Goal: Task Accomplishment & Management: Complete application form

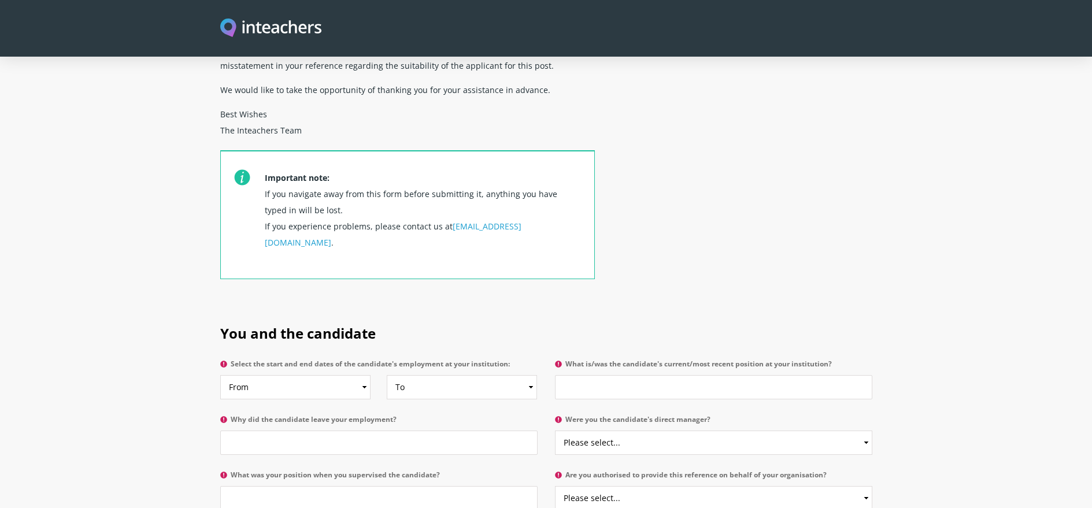
scroll to position [357, 0]
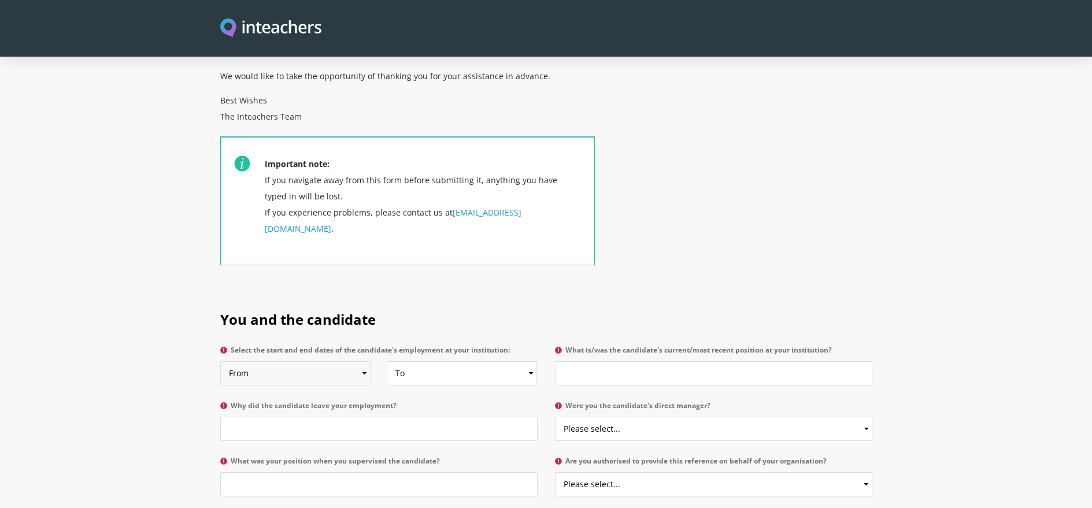
click at [363, 361] on select "From 2025 2024 2023 2022 2021 2020 2019 2018 2017 2016 2015 2014 2013 2012 2011…" at bounding box center [295, 373] width 151 height 24
click at [527, 361] on select "To Currently 2025 2024 2023 2022 2021 2020 2019 2018 2017 2016 2015 2014 2013 2…" at bounding box center [462, 373] width 151 height 24
click at [596, 361] on input "What is/was the candidate's current/most recent position at your institution?" at bounding box center [713, 373] width 317 height 24
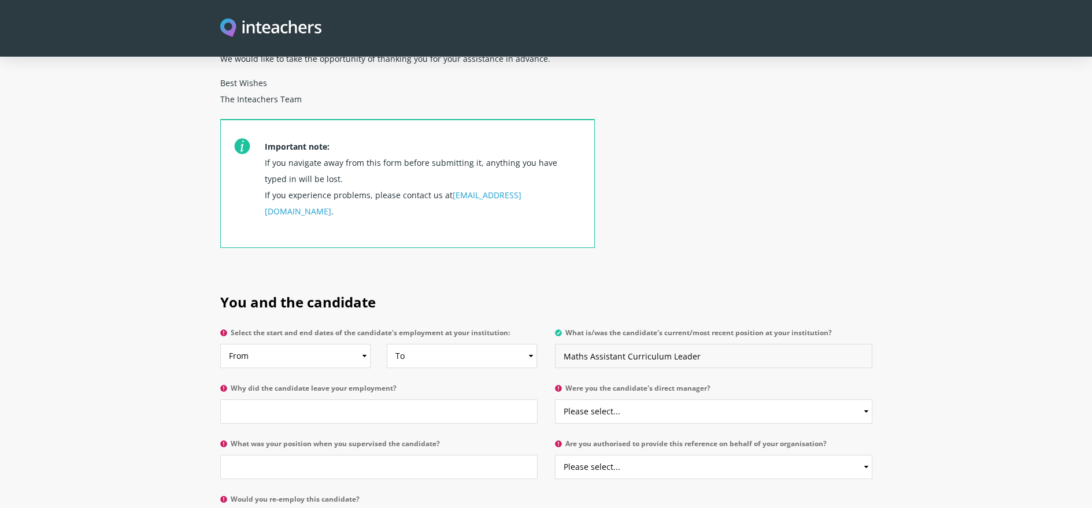
scroll to position [376, 0]
type input "Maths Assistant Curriculum Leader"
click at [656, 398] on select "Please select... Yes No" at bounding box center [713, 410] width 317 height 24
select select "No"
click at [555, 398] on select "Please select... Yes No" at bounding box center [713, 410] width 317 height 24
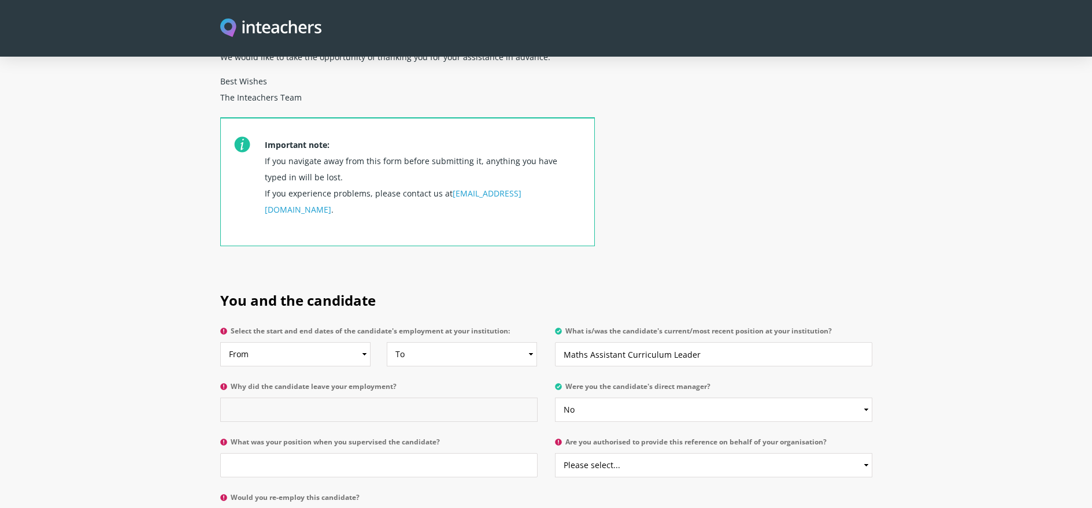
click at [311, 398] on input "Why did the candidate leave your employment?" at bounding box center [378, 410] width 317 height 24
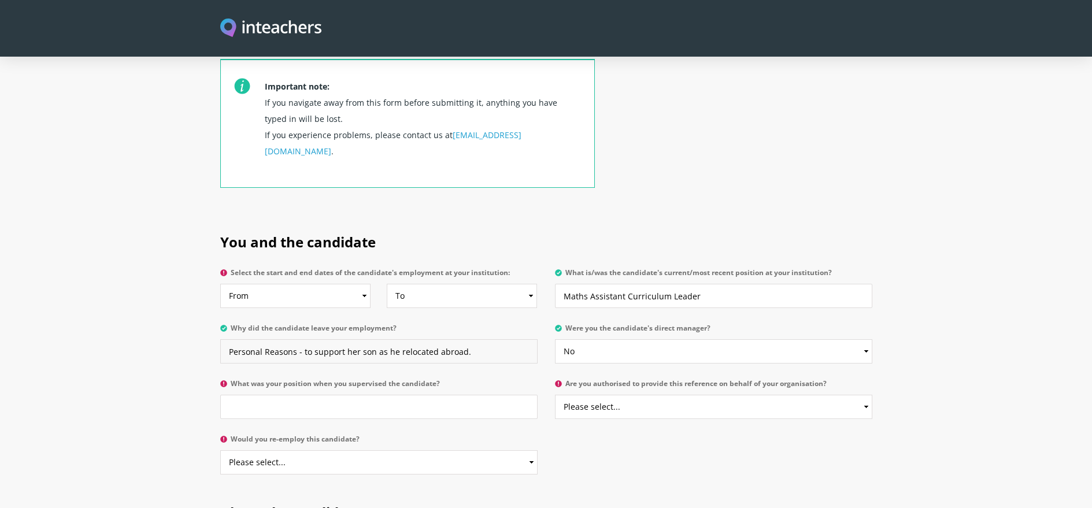
scroll to position [451, 0]
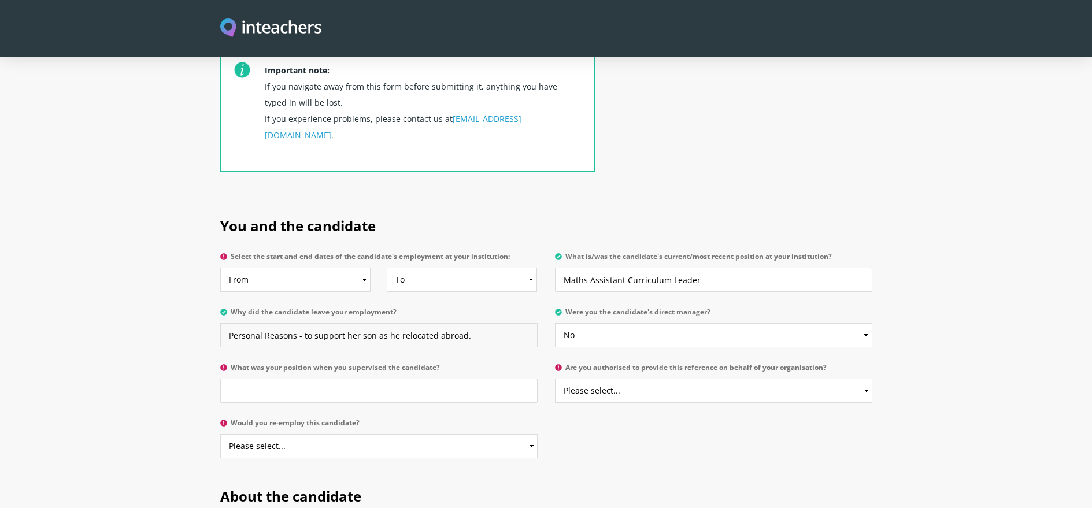
type input "Personal Reasons - to support her son as he relocated abroad."
click at [270, 379] on input "What was your position when you supervised the candidate?" at bounding box center [378, 391] width 317 height 24
click at [274, 379] on input "What was your position when you supervised the candidate?" at bounding box center [378, 391] width 317 height 24
type input "Principal"
click at [827, 379] on select "Please select... Yes No" at bounding box center [713, 391] width 317 height 24
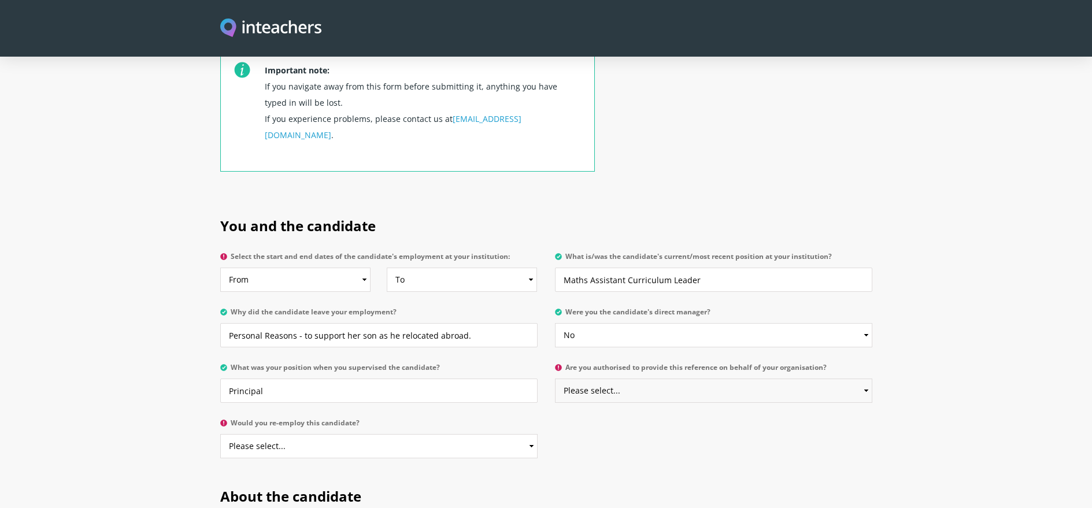
select select "Yes"
click at [555, 379] on select "Please select... Yes No" at bounding box center [713, 391] width 317 height 24
click at [428, 434] on select "Please select... Yes No" at bounding box center [378, 446] width 317 height 24
select select "Yes"
click at [220, 434] on select "Please select... Yes No" at bounding box center [378, 446] width 317 height 24
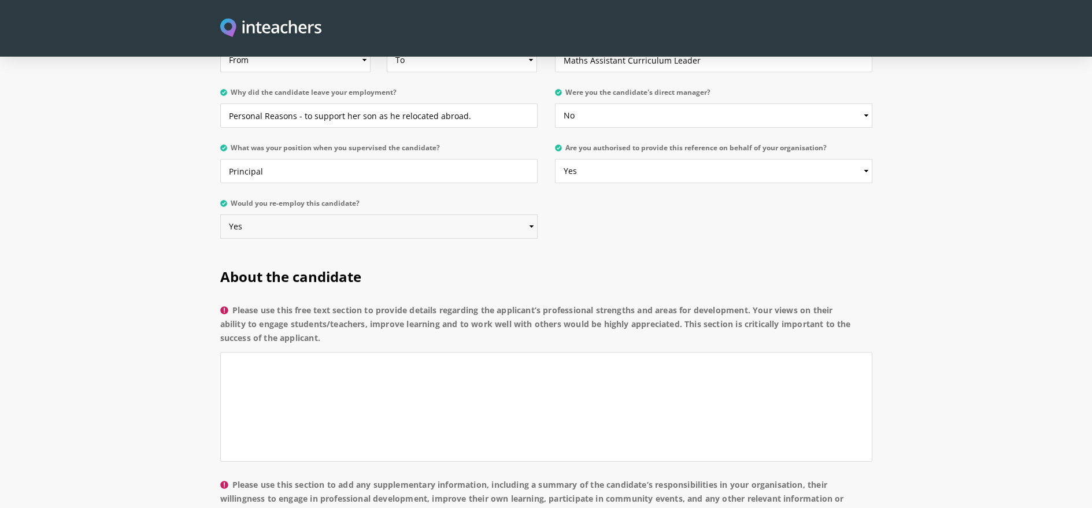
scroll to position [702, 0]
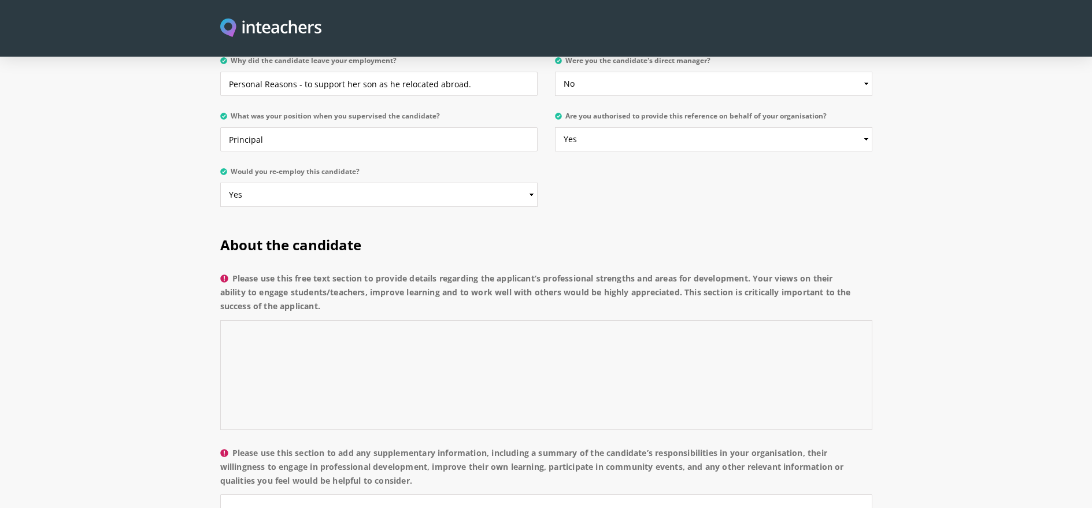
click at [267, 320] on textarea "Please use this free text section to provide details regarding the applicant’s …" at bounding box center [546, 375] width 652 height 110
paste textarea "It's my pleasure to recommend candidate's name for a teaching position. Through…"
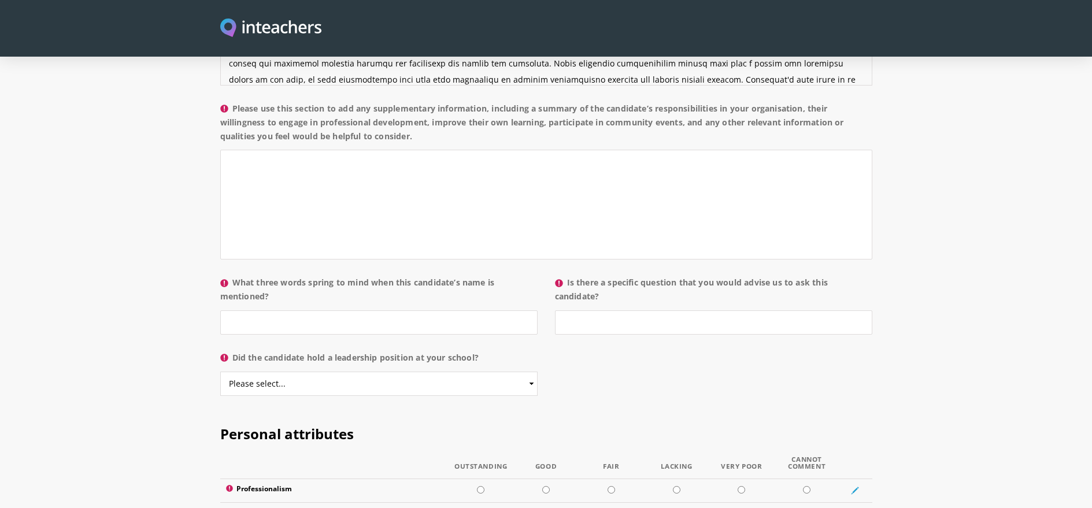
scroll to position [1070, 0]
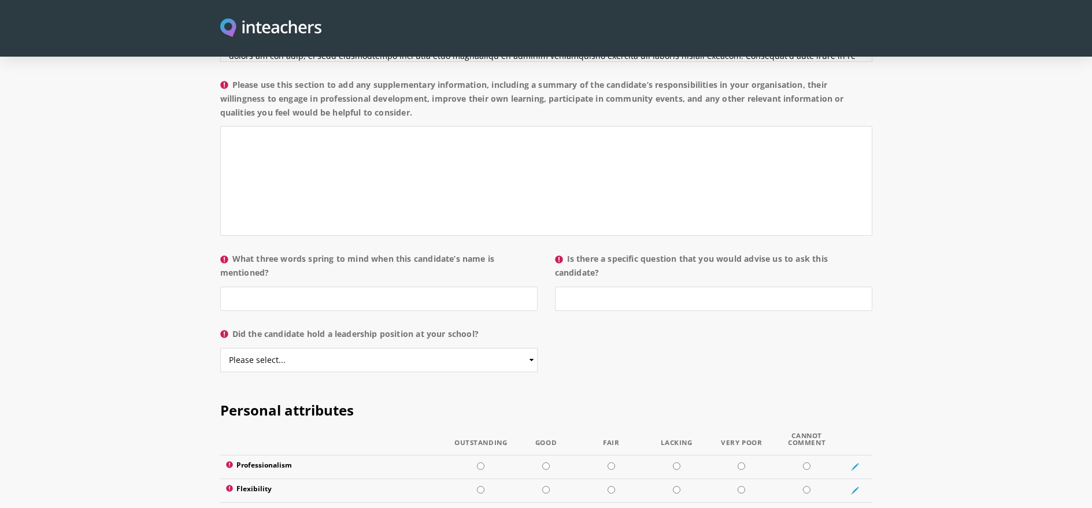
type textarea "It's my pleasure to recommend candidate's name for a teaching position. Through…"
click at [530, 348] on select "Please select... Yes No" at bounding box center [378, 360] width 317 height 24
select select "Yes"
click at [220, 348] on select "Please select... Yes No" at bounding box center [378, 360] width 317 height 24
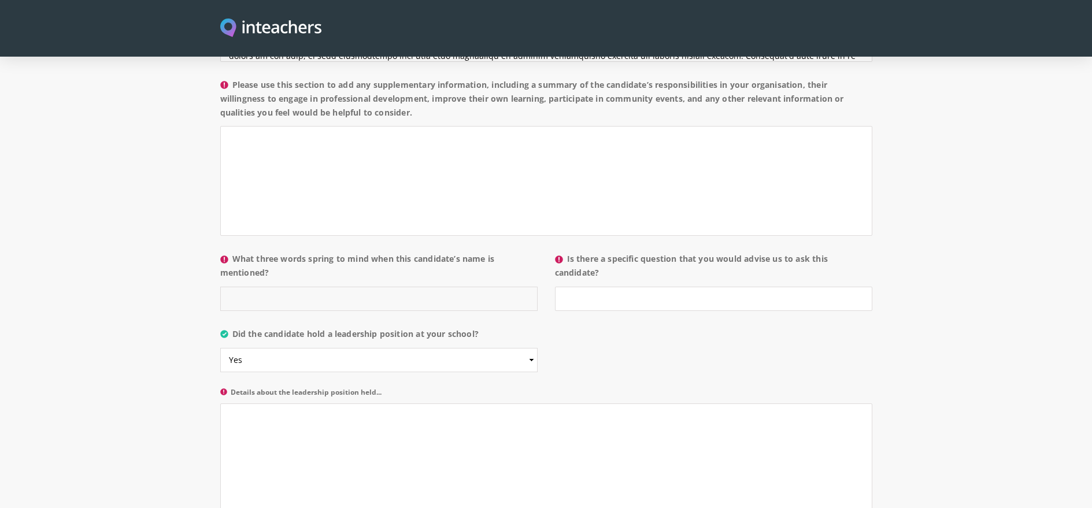
click at [297, 287] on input "What three words spring to mind when this candidate’s name is mentioned?" at bounding box center [378, 299] width 317 height 24
type input "Reliable, driven , ambitious"
click at [574, 287] on input "Is there a specific question that you would advise us to ask this candidate?" at bounding box center [713, 299] width 317 height 24
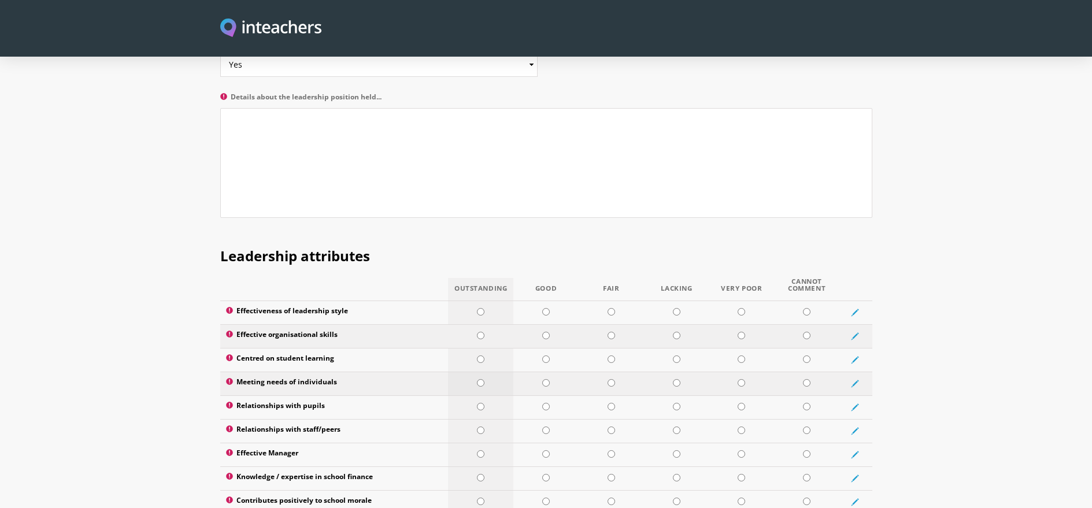
scroll to position [1400, 0]
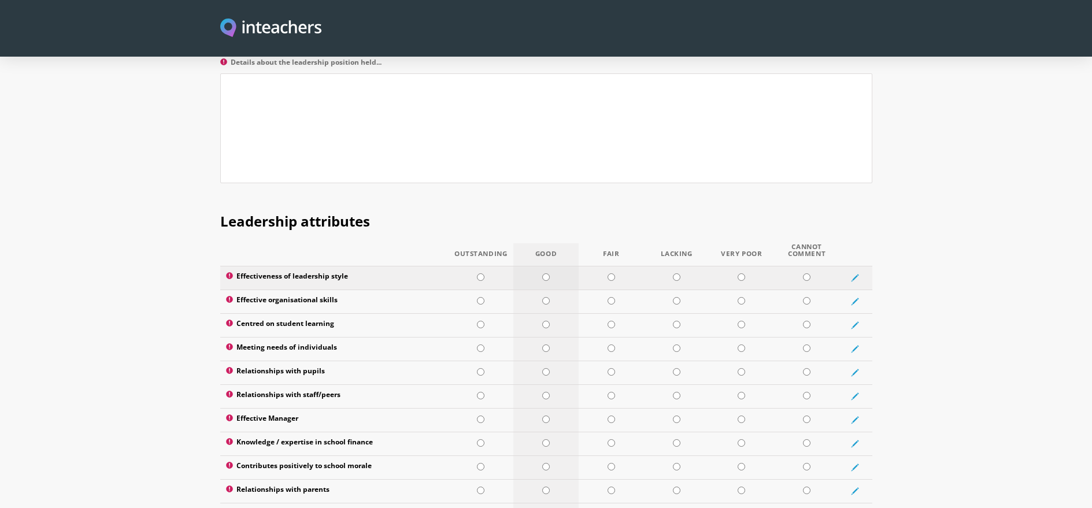
type input "How would you deal with a challenging parent?"
click at [548, 273] on input "radio" at bounding box center [546, 277] width 8 height 8
radio input "true"
click at [481, 297] on input "radio" at bounding box center [481, 301] width 8 height 8
radio input "true"
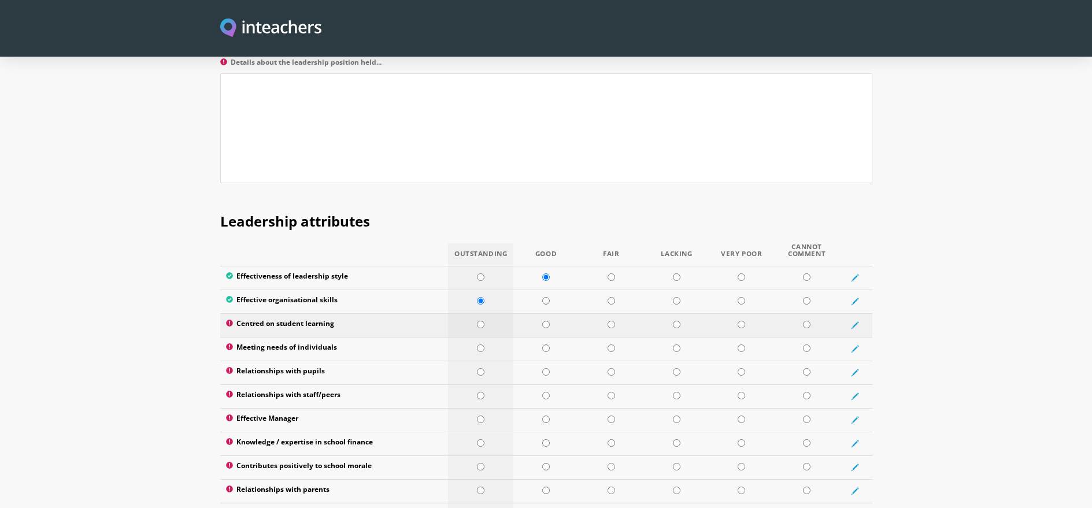
click at [480, 321] on input "radio" at bounding box center [481, 325] width 8 height 8
radio input "true"
click at [480, 344] on input "radio" at bounding box center [481, 348] width 8 height 8
radio input "true"
click at [546, 368] on input "radio" at bounding box center [546, 372] width 8 height 8
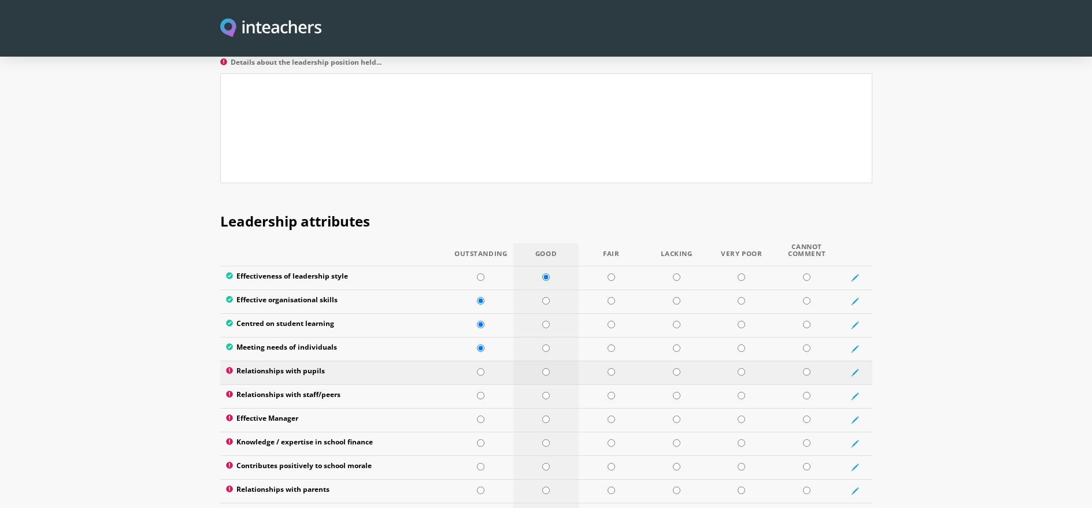
radio input "true"
click at [548, 392] on input "radio" at bounding box center [546, 396] width 8 height 8
radio input "true"
click at [547, 415] on input "radio" at bounding box center [546, 419] width 8 height 8
radio input "true"
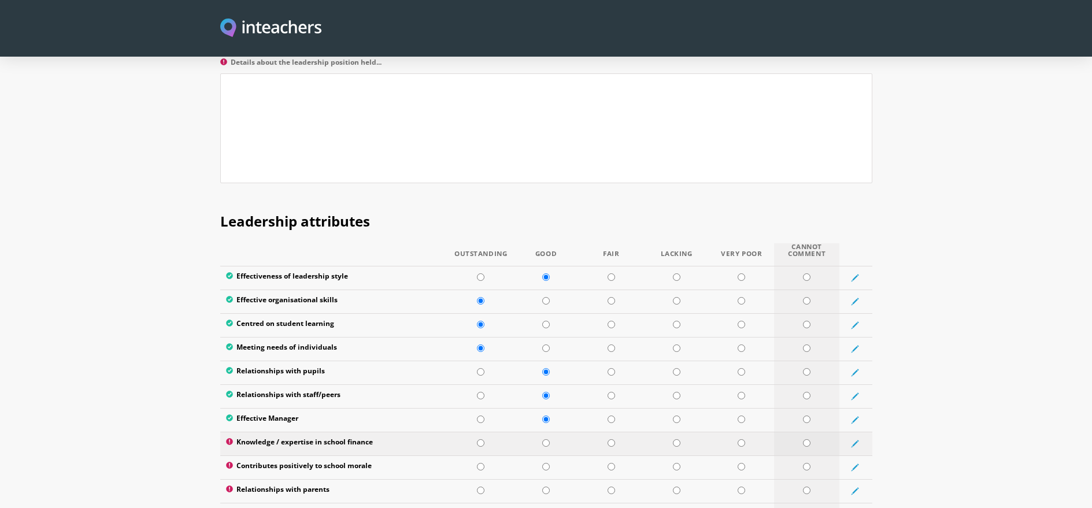
click at [805, 439] on input "radio" at bounding box center [807, 443] width 8 height 8
radio input "true"
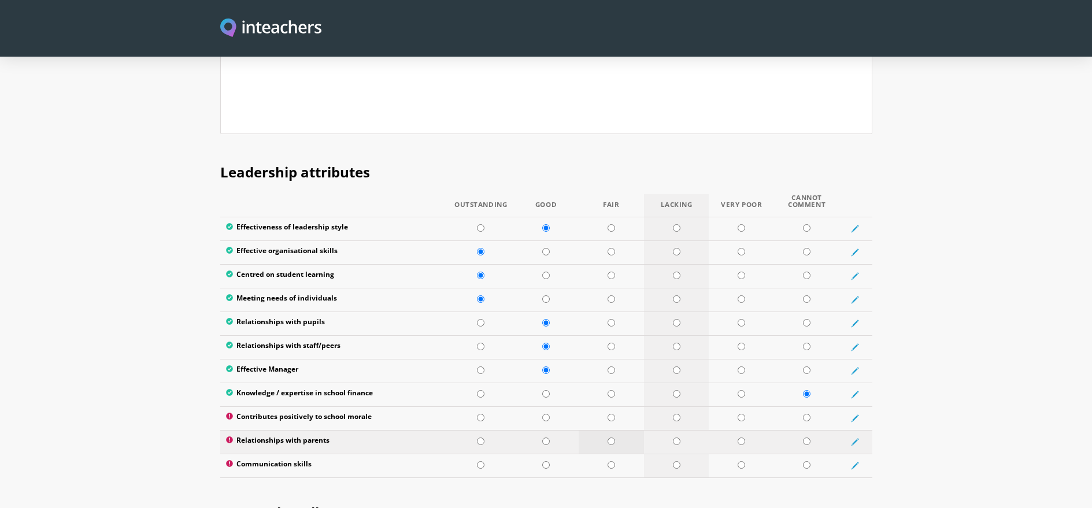
scroll to position [1453, 0]
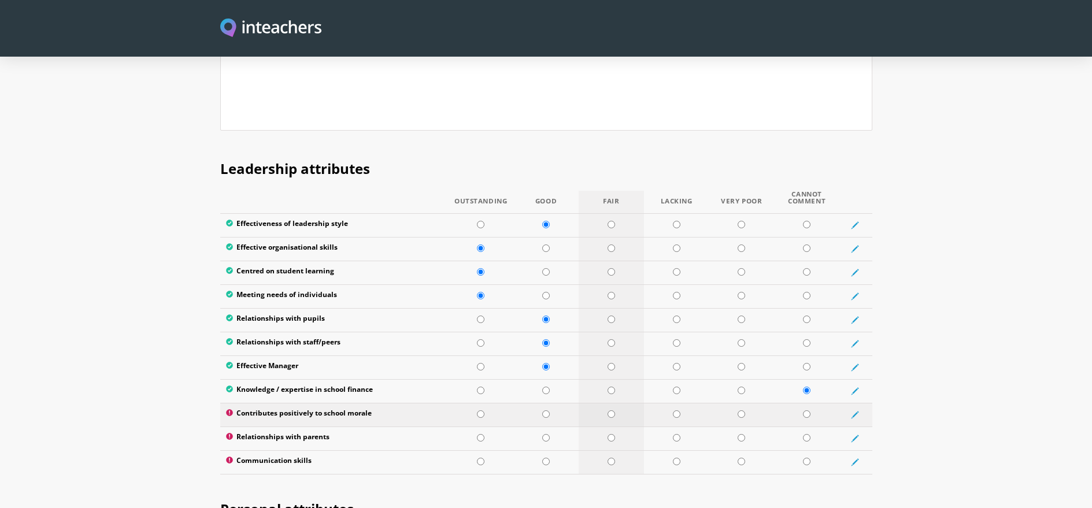
click at [613, 410] on input "radio" at bounding box center [611, 414] width 8 height 8
radio input "true"
click at [546, 434] on input "radio" at bounding box center [546, 438] width 8 height 8
radio input "true"
click at [546, 458] on input "radio" at bounding box center [546, 462] width 8 height 8
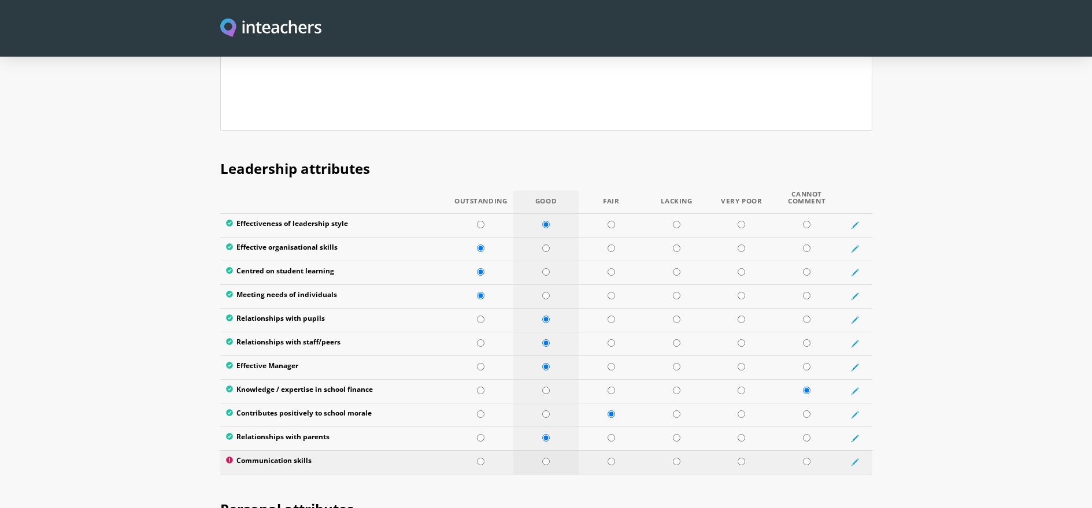
radio input "true"
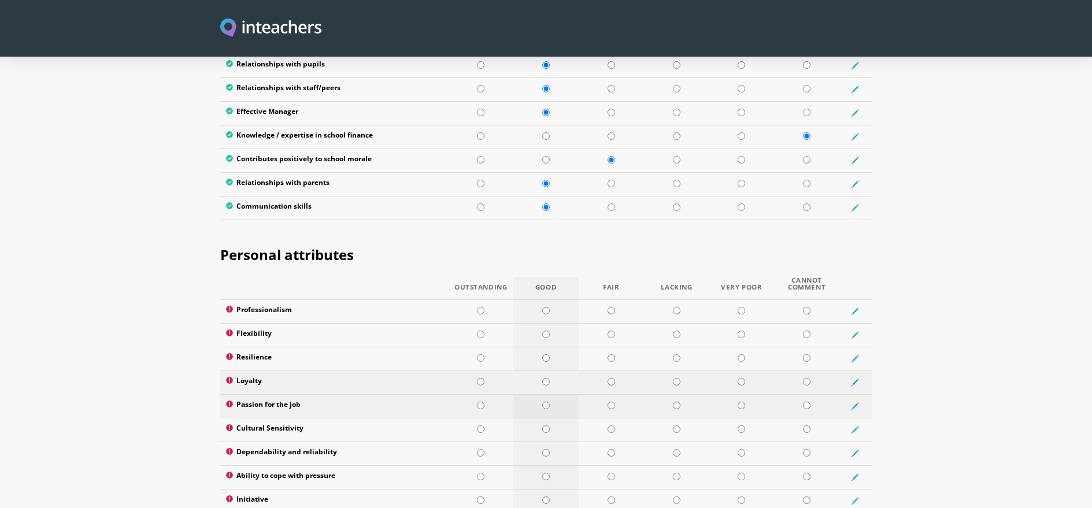
scroll to position [1771, 0]
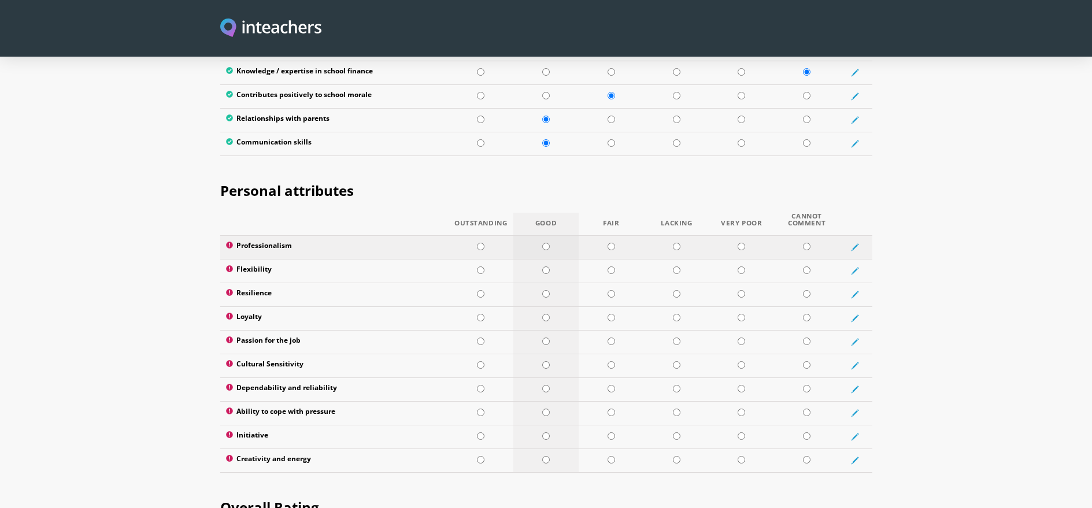
click at [546, 243] on input "radio" at bounding box center [546, 247] width 8 height 8
radio input "true"
click at [613, 266] on input "radio" at bounding box center [611, 270] width 8 height 8
radio input "true"
click at [544, 290] on input "radio" at bounding box center [546, 294] width 8 height 8
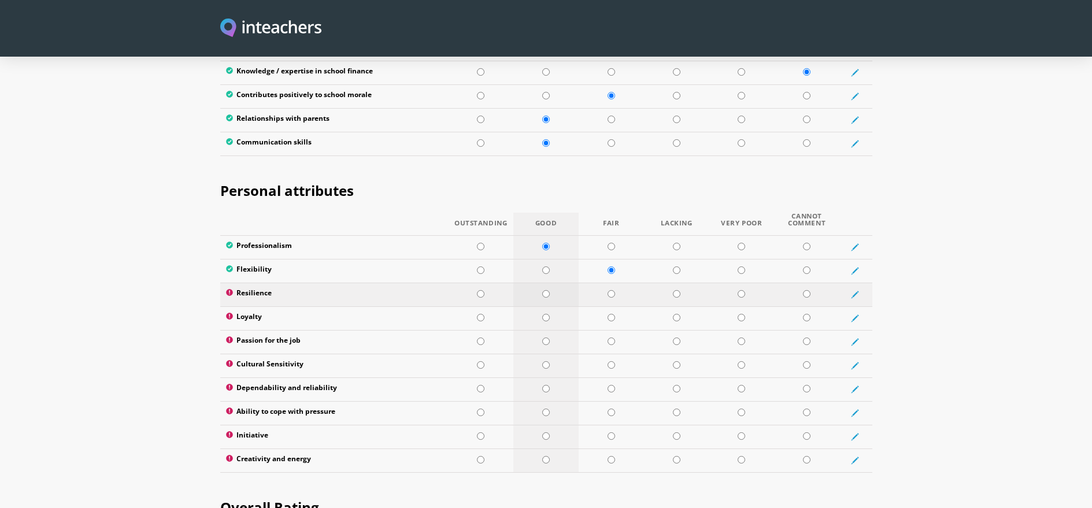
radio input "true"
click at [546, 314] on input "radio" at bounding box center [546, 318] width 8 height 8
radio input "true"
click at [480, 337] on input "radio" at bounding box center [481, 341] width 8 height 8
radio input "true"
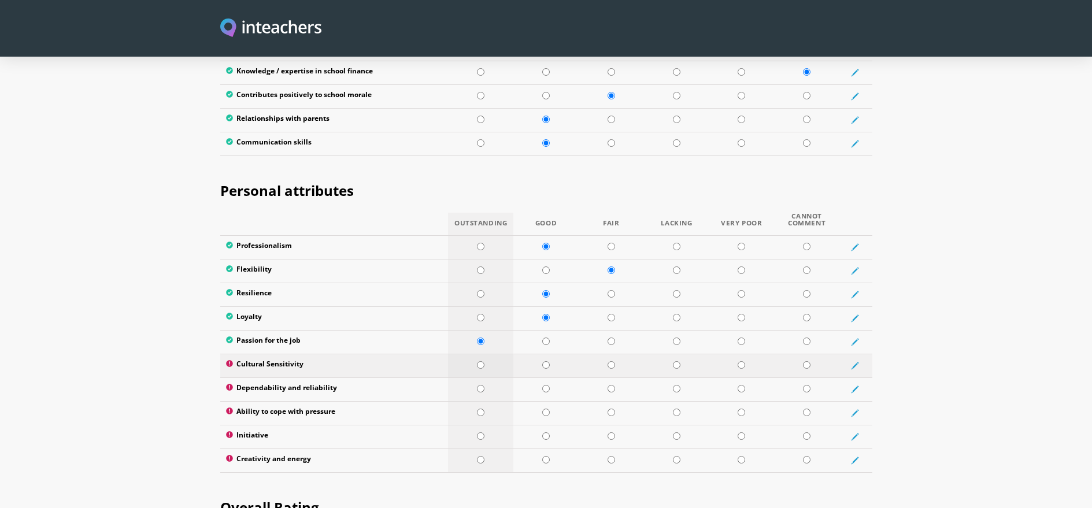
click at [480, 361] on input "radio" at bounding box center [481, 365] width 8 height 8
radio input "true"
click at [479, 385] on input "radio" at bounding box center [481, 389] width 8 height 8
radio input "true"
click at [611, 409] on input "radio" at bounding box center [611, 413] width 8 height 8
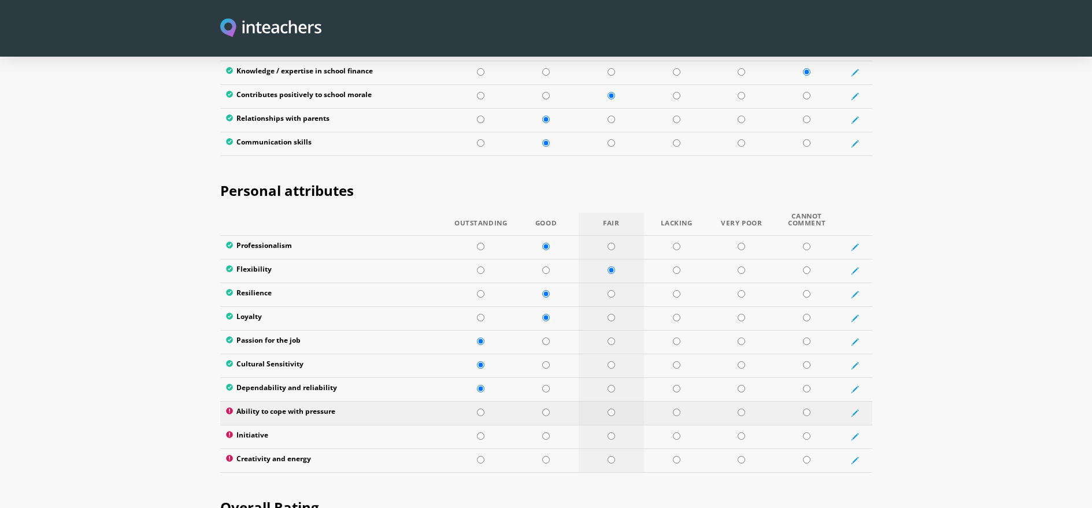
radio input "true"
click at [544, 432] on input "radio" at bounding box center [546, 436] width 8 height 8
radio input "true"
click at [546, 456] on input "radio" at bounding box center [546, 460] width 8 height 8
radio input "true"
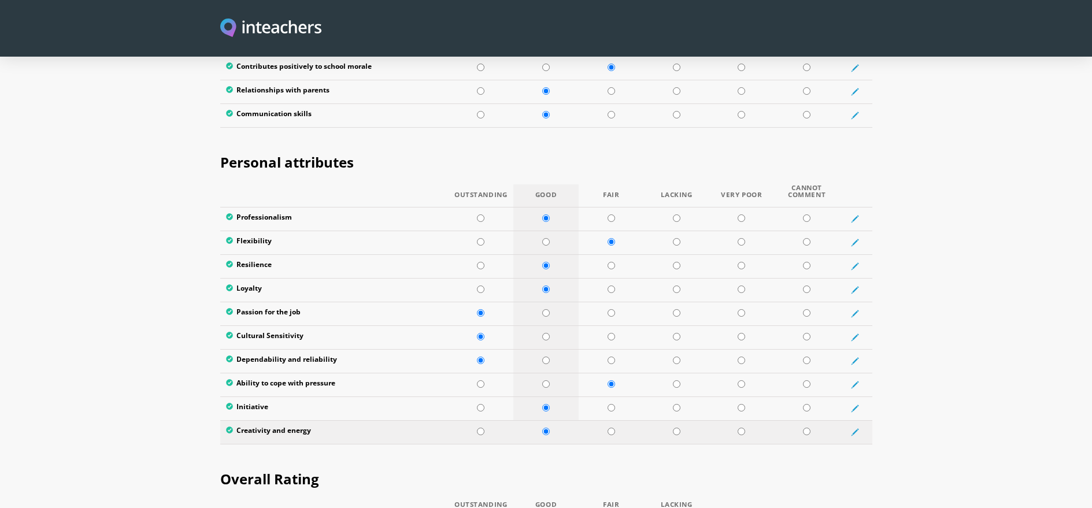
scroll to position [1960, 0]
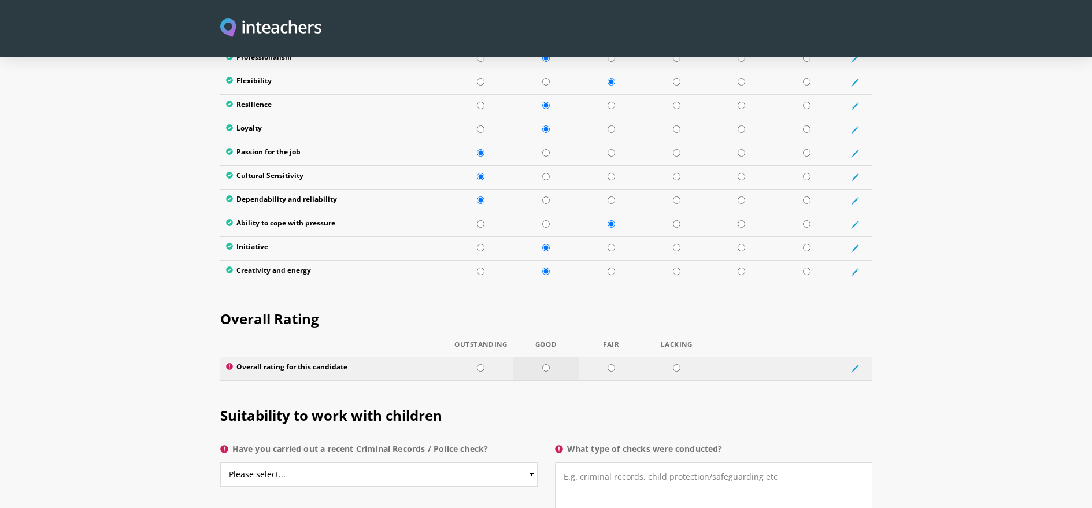
click at [545, 357] on td at bounding box center [545, 369] width 65 height 24
radio input "true"
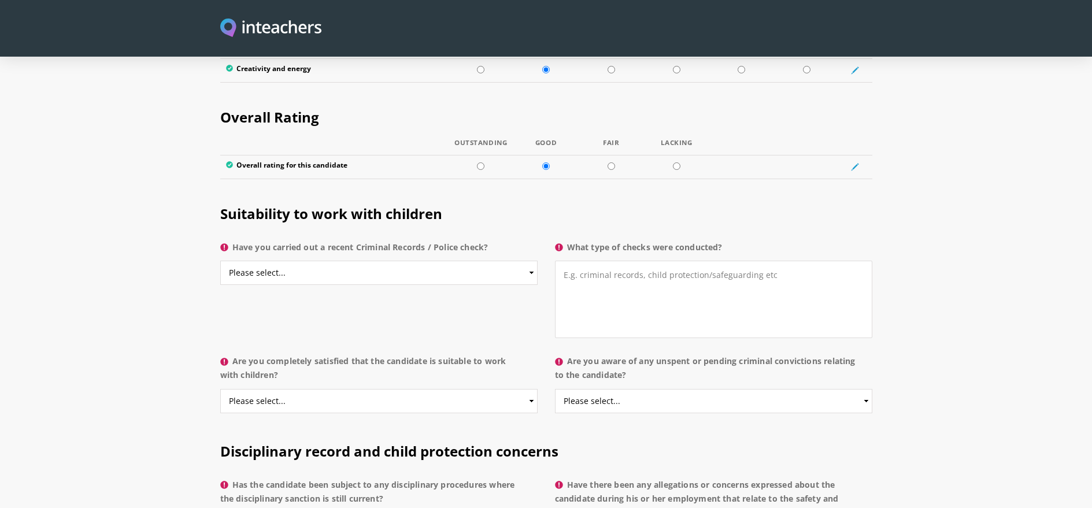
scroll to position [2172, 0]
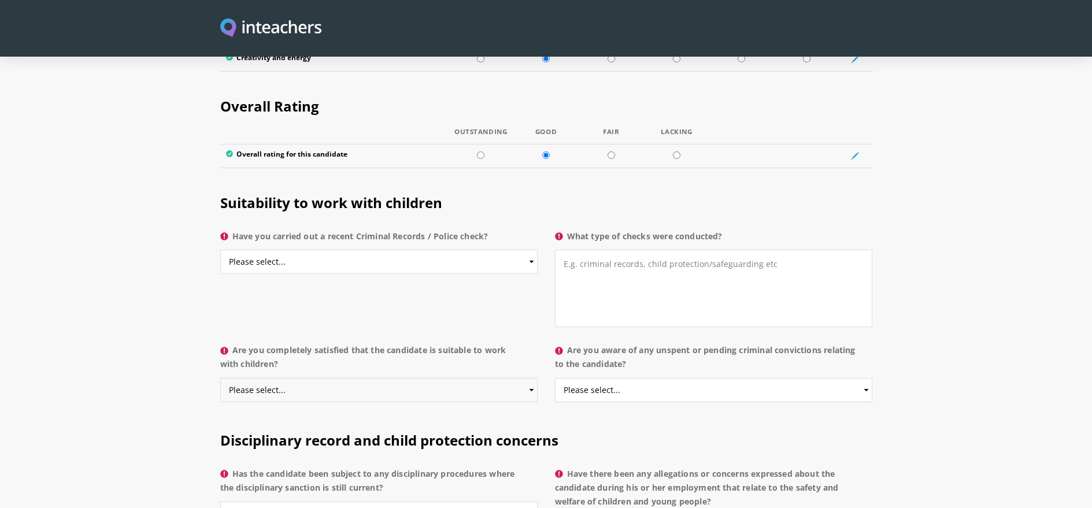
click at [522, 378] on select "Please select... Yes No Do not know" at bounding box center [378, 390] width 317 height 24
select select "Yes"
click at [220, 378] on select "Please select... Yes No Do not know" at bounding box center [378, 390] width 317 height 24
click at [517, 250] on select "Please select... Yes No Do not know" at bounding box center [378, 262] width 317 height 24
select select "Yes"
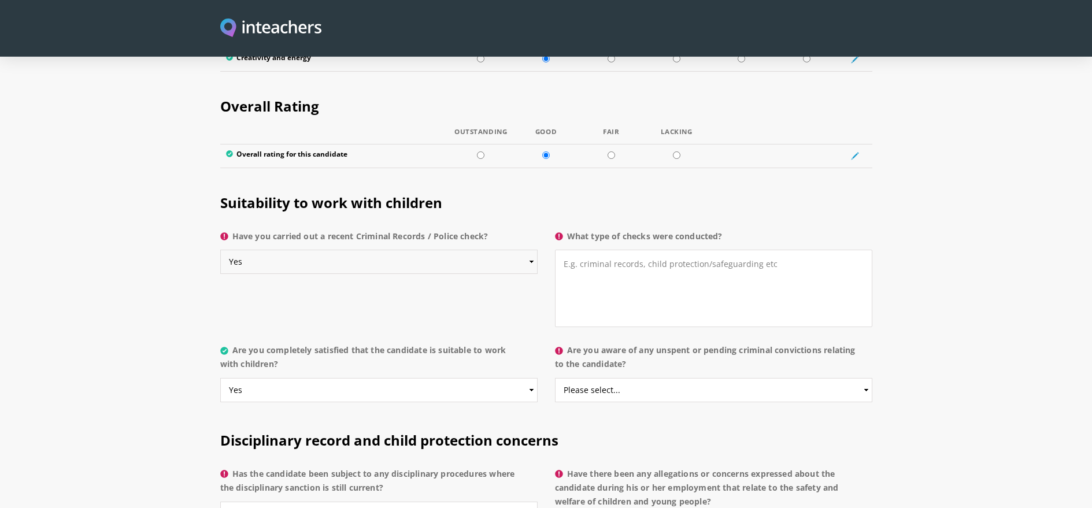
click at [220, 250] on select "Please select... Yes No Do not know" at bounding box center [378, 262] width 317 height 24
click at [867, 378] on select "Please select... Yes No Do not know" at bounding box center [713, 390] width 317 height 24
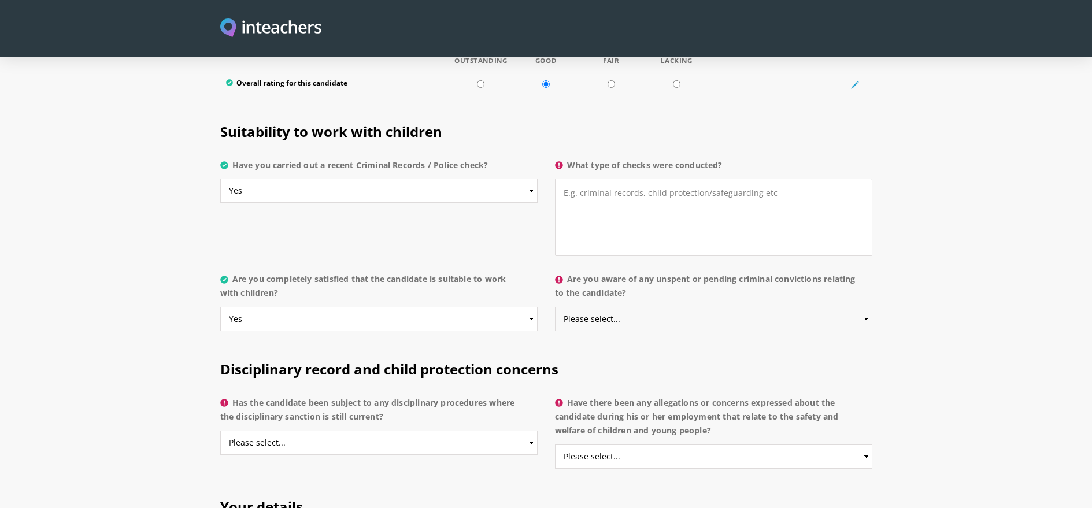
scroll to position [2257, 0]
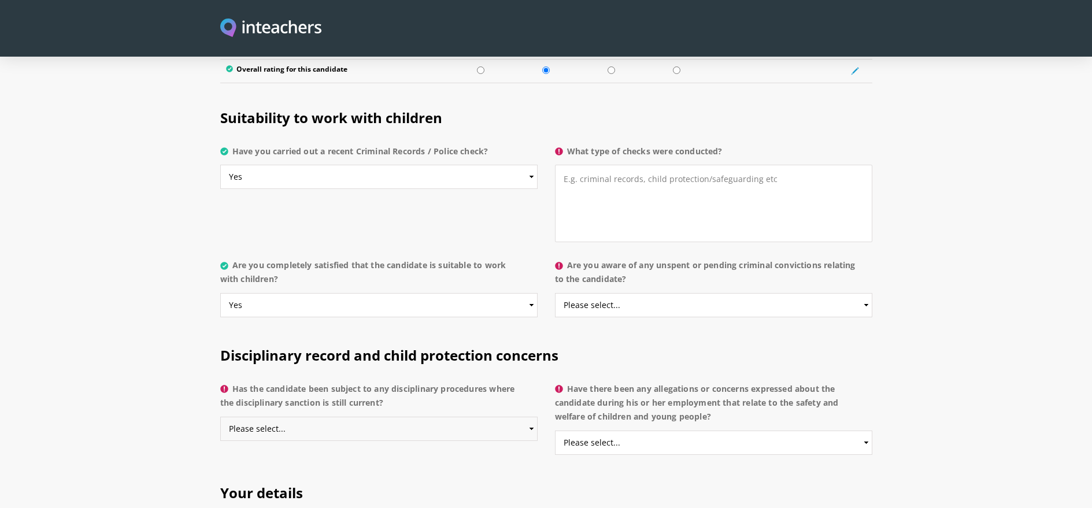
click at [532, 417] on select "Please select... Yes No Do not know" at bounding box center [378, 429] width 317 height 24
select select "No"
click at [220, 417] on select "Please select... Yes No Do not know" at bounding box center [378, 429] width 317 height 24
click at [865, 431] on select "Please select... Yes No Do not know" at bounding box center [713, 443] width 317 height 24
select select "No"
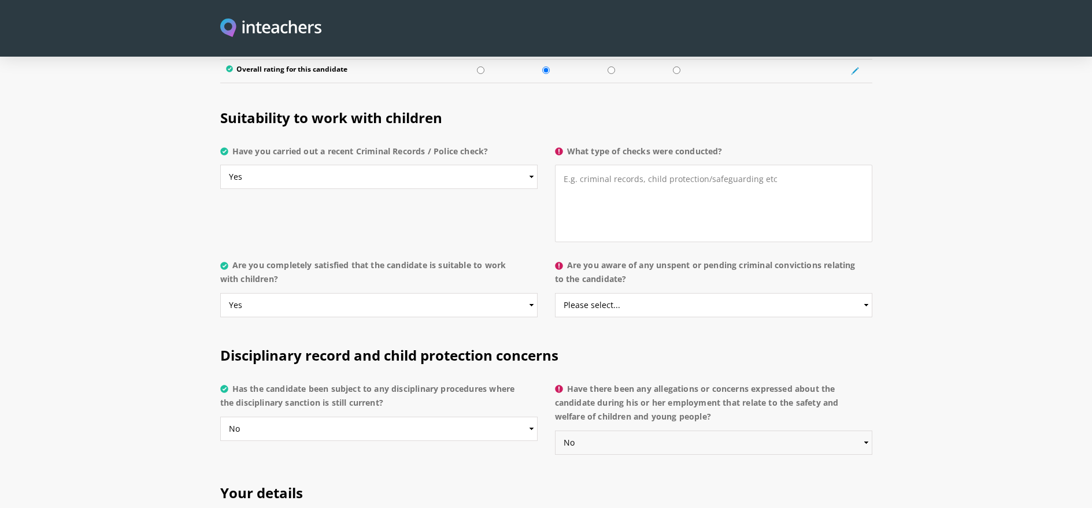
click at [555, 431] on select "Please select... Yes No Do not know" at bounding box center [713, 443] width 317 height 24
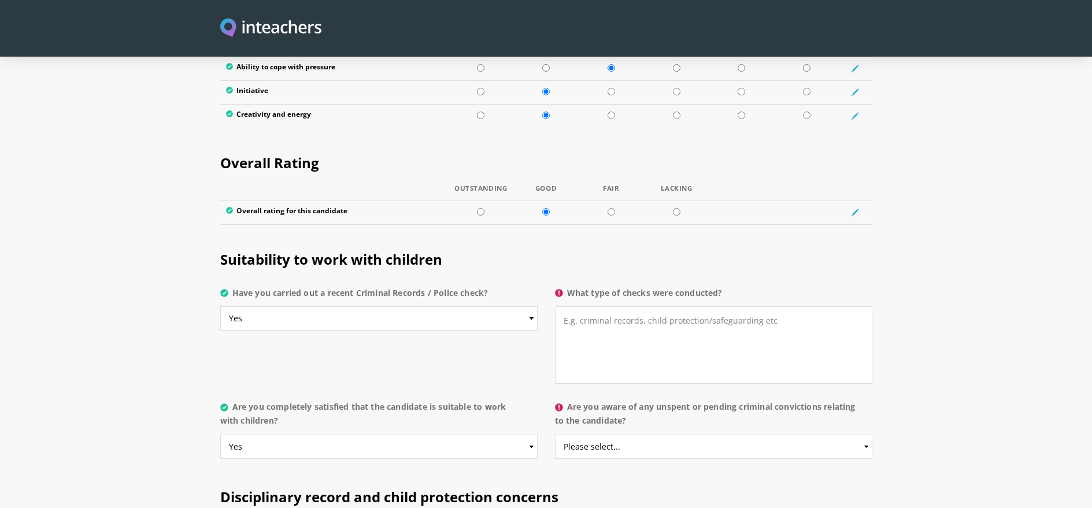
scroll to position [2117, 0]
click at [867, 433] on select "Please select... Yes No Do not know" at bounding box center [713, 445] width 317 height 24
select select "No"
click at [555, 433] on select "Please select... Yes No Do not know" at bounding box center [713, 445] width 317 height 24
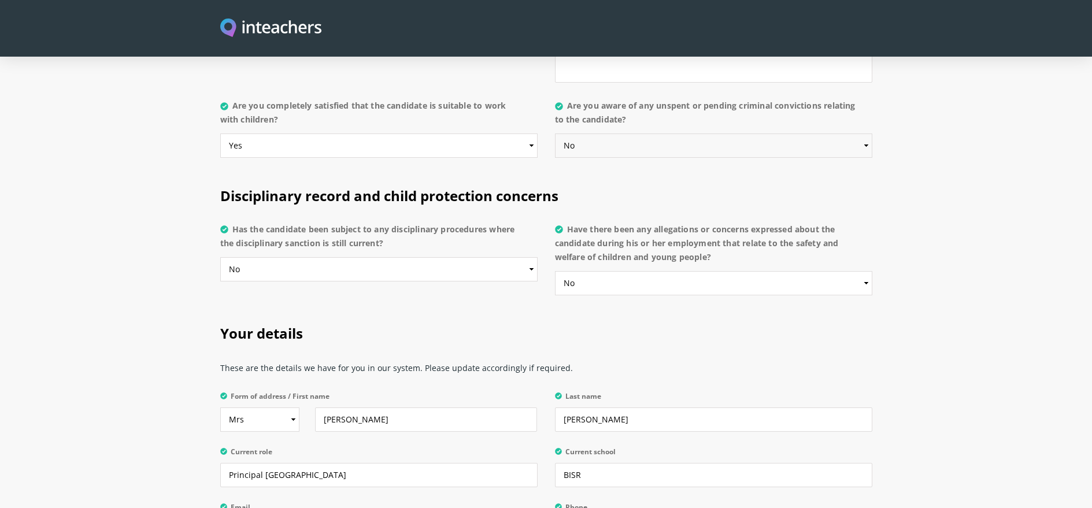
scroll to position [2430, 0]
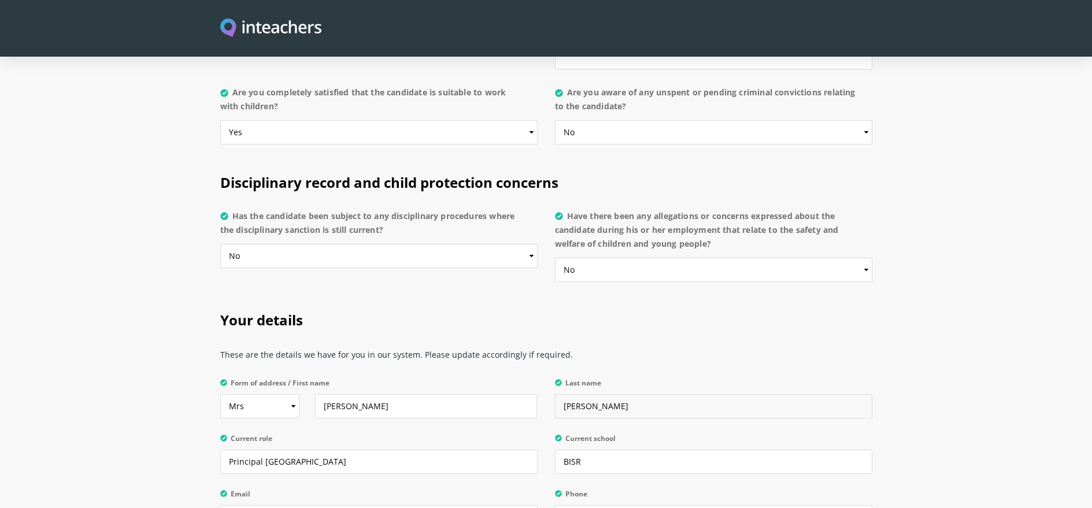
click at [566, 394] on input "[PERSON_NAME]" at bounding box center [713, 406] width 317 height 24
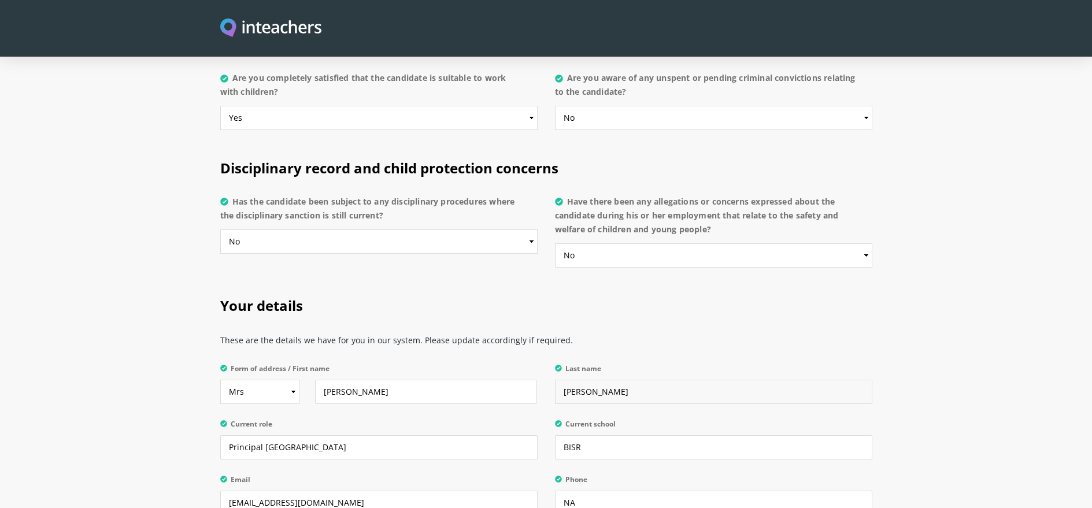
scroll to position [2539, 0]
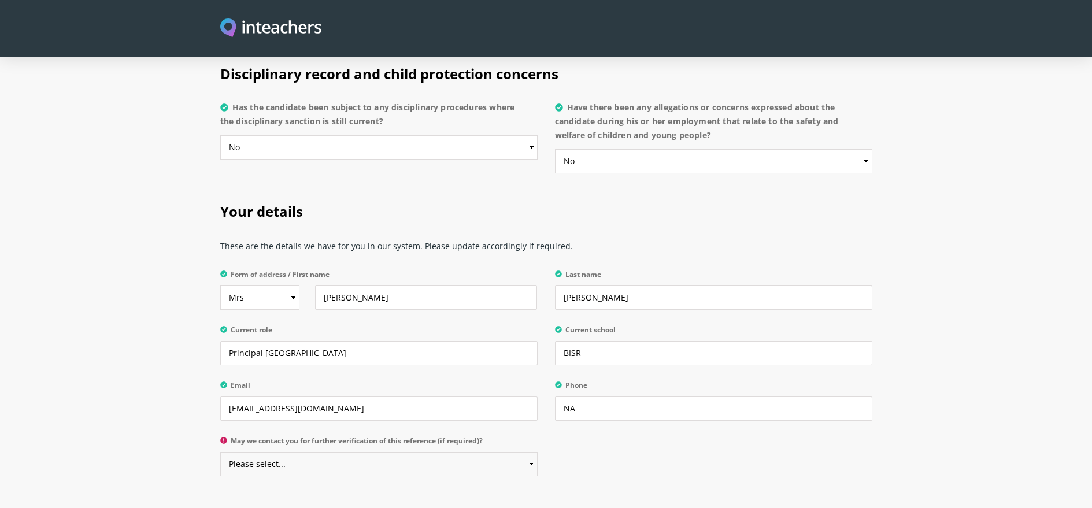
click at [522, 452] on select "Please select... Yes No" at bounding box center [378, 464] width 317 height 24
select select "Yes"
click at [220, 452] on select "Please select... Yes No" at bounding box center [378, 464] width 317 height 24
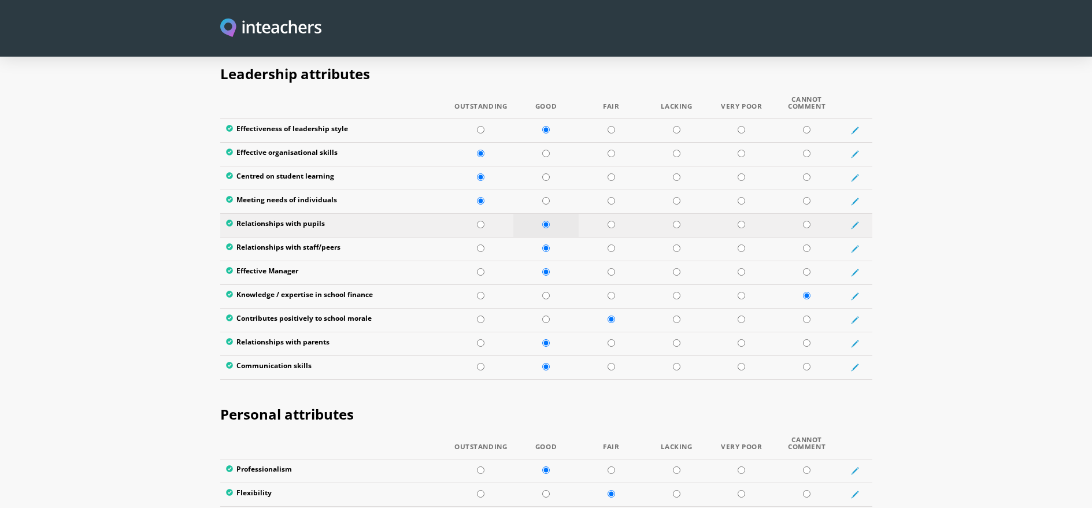
scroll to position [1507, 0]
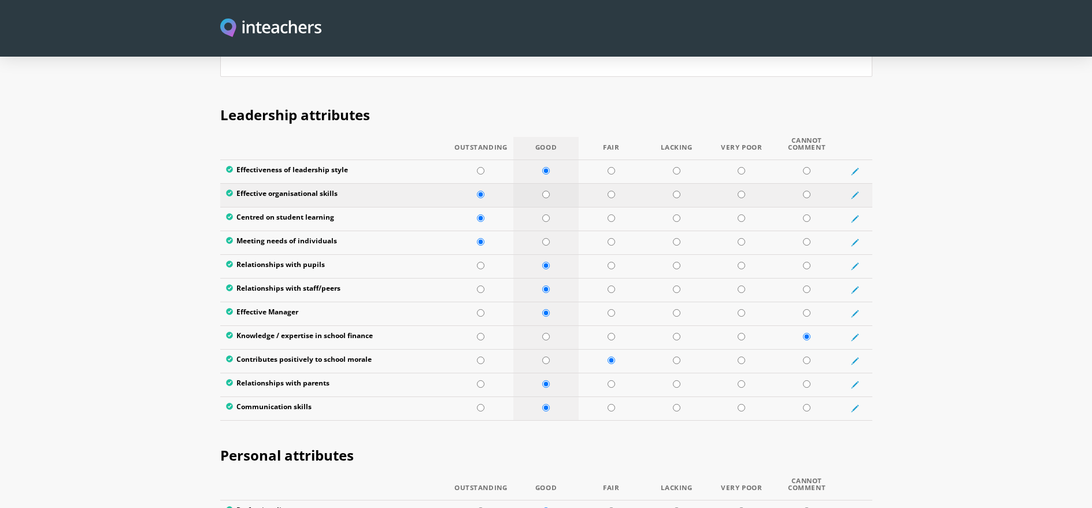
click at [546, 191] on input "radio" at bounding box center [546, 195] width 8 height 8
radio input "true"
click at [544, 238] on input "radio" at bounding box center [546, 242] width 8 height 8
radio input "true"
click at [547, 214] on input "radio" at bounding box center [546, 218] width 8 height 8
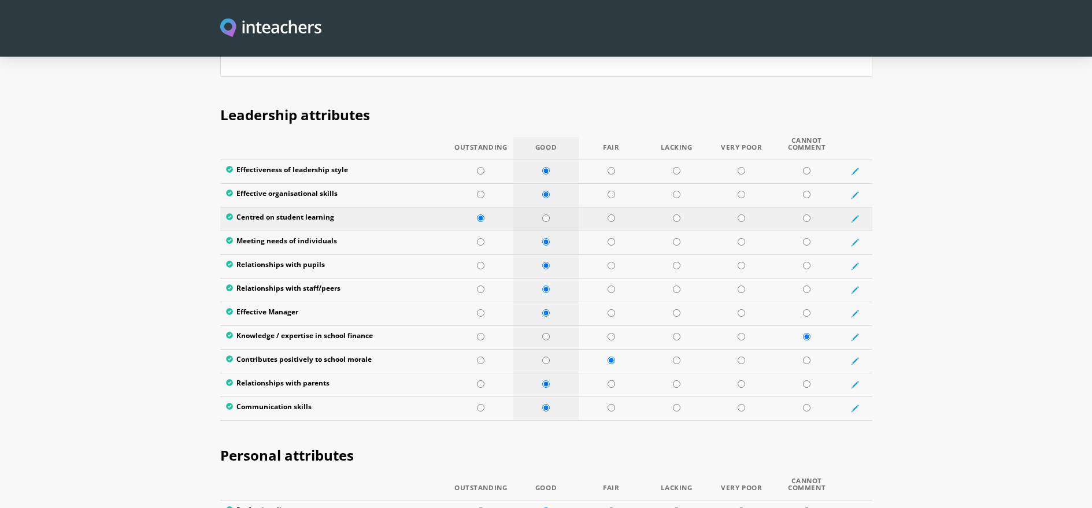
radio input "true"
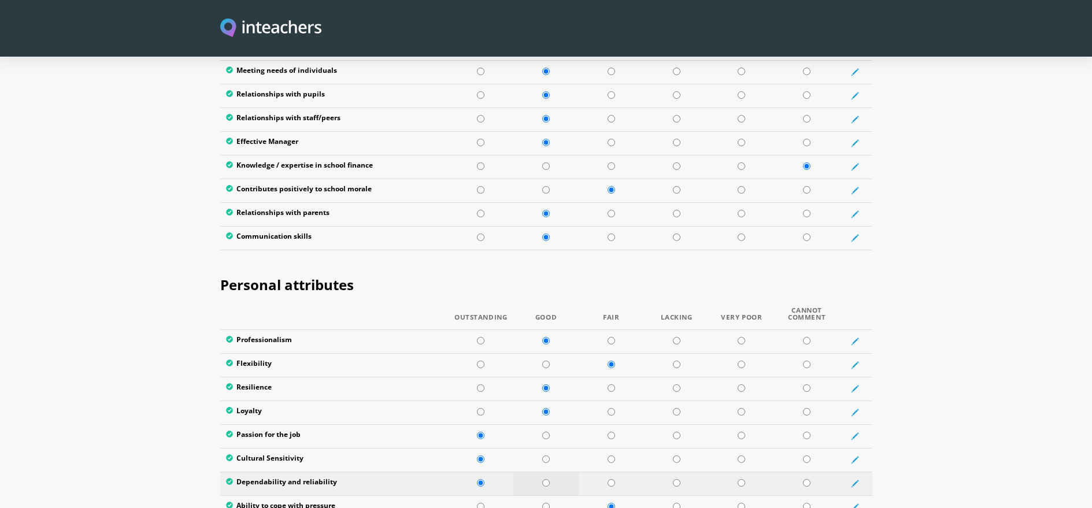
scroll to position [1862, 0]
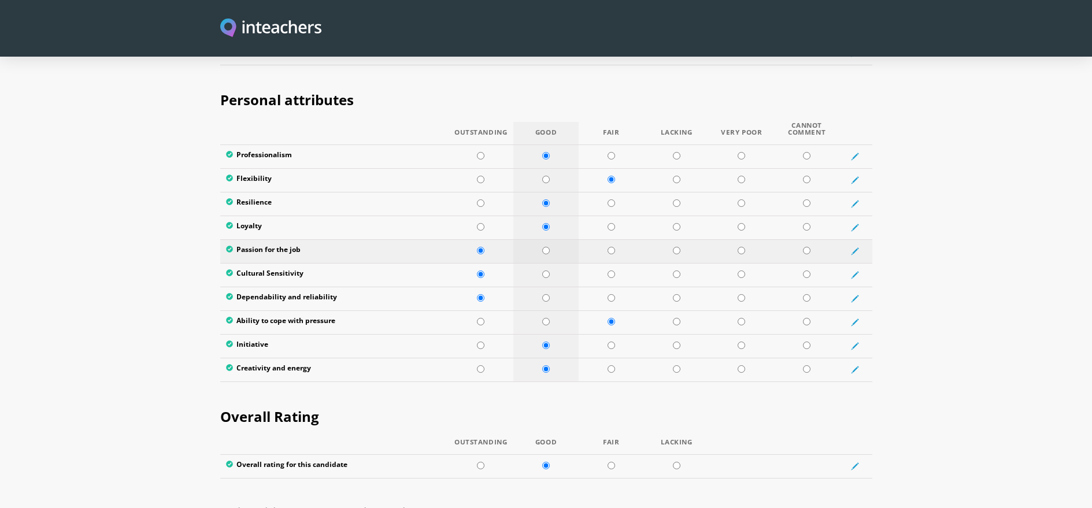
click at [546, 247] on input "radio" at bounding box center [546, 251] width 8 height 8
radio input "true"
click at [546, 294] on input "radio" at bounding box center [546, 298] width 8 height 8
radio input "true"
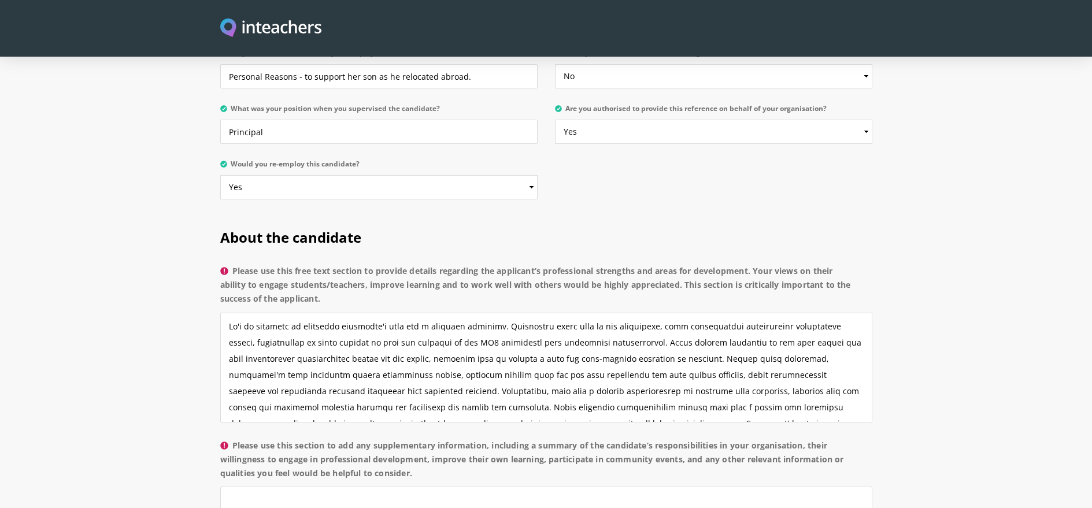
scroll to position [0, 0]
click at [413, 313] on textarea "Please use this free text section to provide details regarding the applicant’s …" at bounding box center [546, 368] width 652 height 110
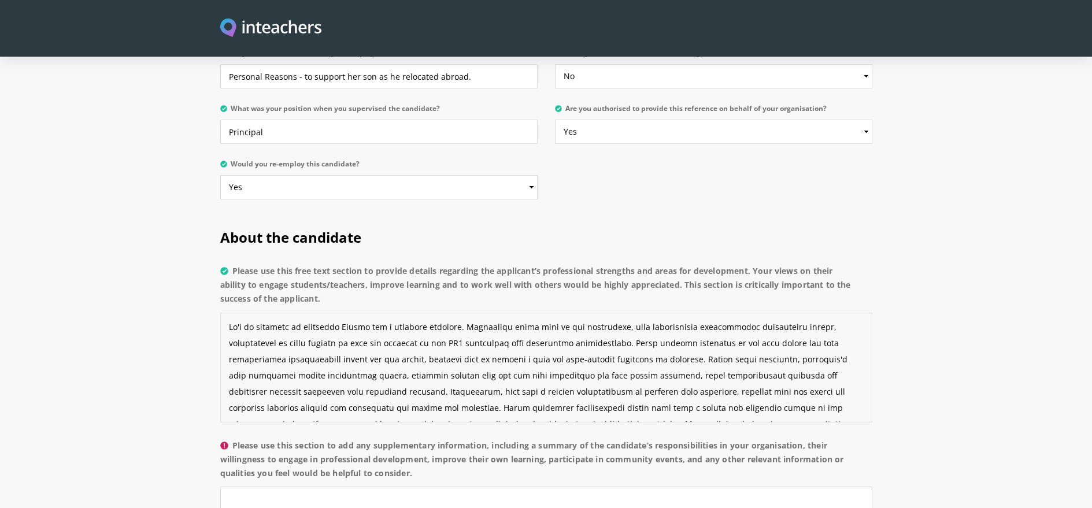
click at [574, 313] on textarea "Please use this free text section to provide details regarding the applicant’s …" at bounding box center [546, 368] width 652 height 110
click at [531, 313] on textarea "Please use this free text section to provide details regarding the applicant’s …" at bounding box center [546, 368] width 652 height 110
click at [661, 313] on textarea "Please use this free text section to provide details regarding the applicant’s …" at bounding box center [546, 368] width 652 height 110
click at [810, 313] on textarea "Please use this free text section to provide details regarding the applicant’s …" at bounding box center [546, 368] width 652 height 110
drag, startPoint x: 707, startPoint y: 296, endPoint x: 661, endPoint y: 298, distance: 45.7
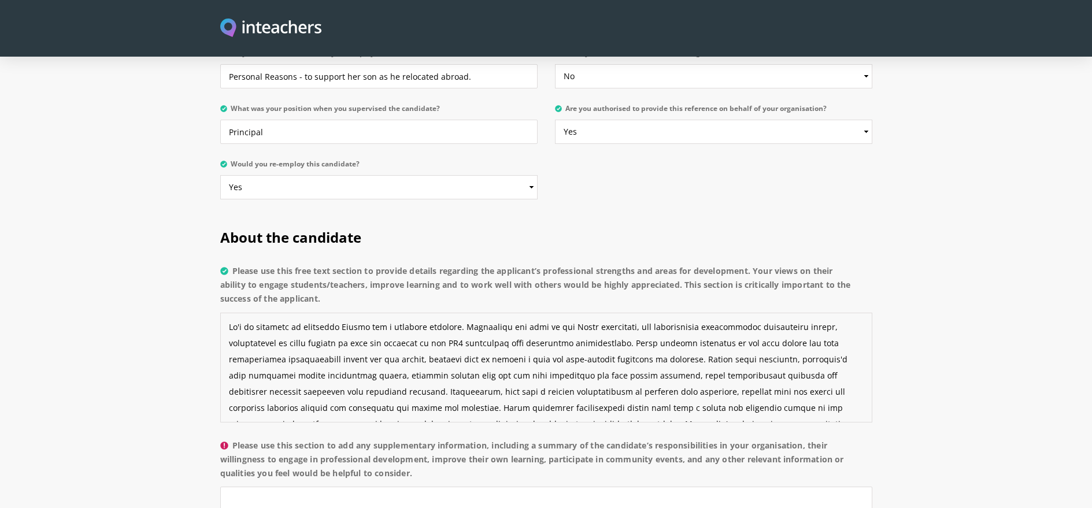
click at [661, 313] on textarea "Please use this free text section to provide details regarding the applicant’s …" at bounding box center [546, 368] width 652 height 110
drag, startPoint x: 758, startPoint y: 295, endPoint x: 719, endPoint y: 298, distance: 38.8
click at [719, 313] on textarea "Please use this free text section to provide details regarding the applicant’s …" at bounding box center [546, 368] width 652 height 110
click at [832, 313] on textarea "Please use this free text section to provide details regarding the applicant’s …" at bounding box center [546, 368] width 652 height 110
click at [837, 313] on textarea "Please use this free text section to provide details regarding the applicant’s …" at bounding box center [546, 368] width 652 height 110
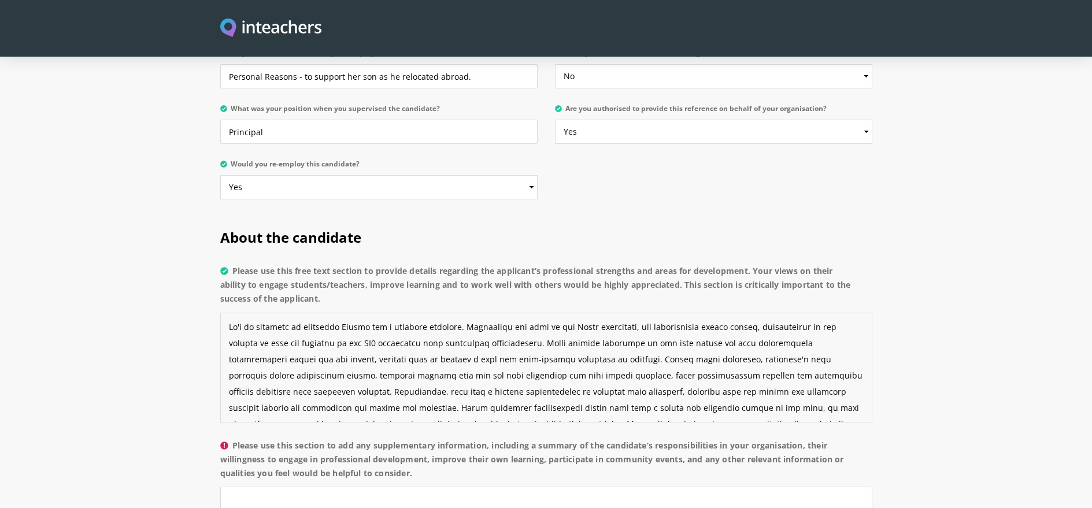
drag, startPoint x: 523, startPoint y: 311, endPoint x: 411, endPoint y: 310, distance: 111.5
click at [411, 316] on textarea "Please use this free text section to provide details regarding the applicant’s …" at bounding box center [546, 368] width 652 height 110
click at [434, 313] on textarea "Please use this free text section to provide details regarding the applicant’s …" at bounding box center [546, 368] width 652 height 110
drag, startPoint x: 754, startPoint y: 310, endPoint x: 546, endPoint y: 317, distance: 208.1
click at [546, 317] on textarea "Please use this free text section to provide details regarding the applicant’s …" at bounding box center [546, 368] width 652 height 110
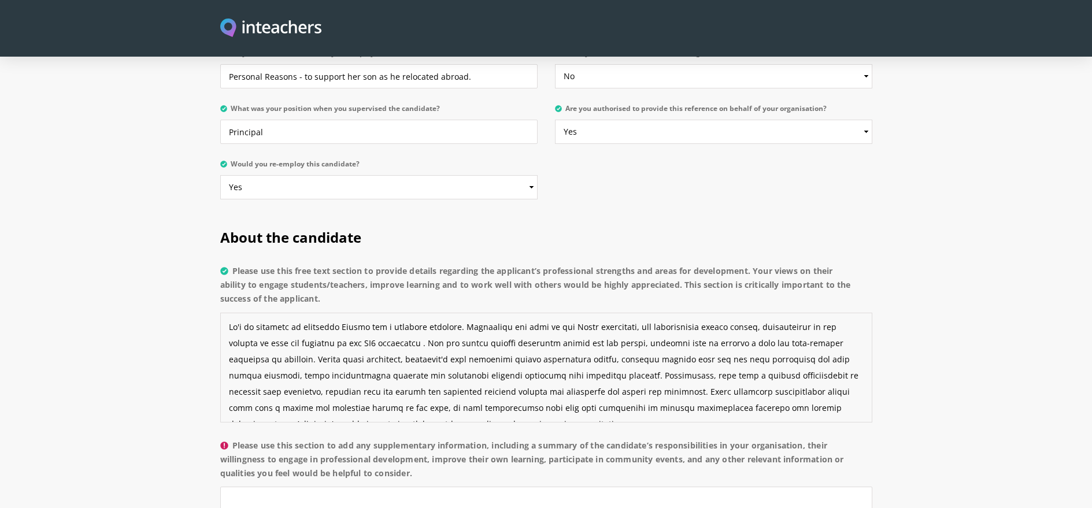
click at [678, 313] on textarea "Please use this free text section to provide details regarding the applicant’s …" at bounding box center [546, 368] width 652 height 110
drag, startPoint x: 755, startPoint y: 312, endPoint x: 724, endPoint y: 312, distance: 31.8
click at [724, 313] on textarea "Please use this free text section to provide details regarding the applicant’s …" at bounding box center [546, 368] width 652 height 110
drag, startPoint x: 421, startPoint y: 327, endPoint x: 330, endPoint y: 333, distance: 90.9
click at [268, 331] on textarea "It's my pleasure to recommend [PERSON_NAME] for a teaching position. Throughout…" at bounding box center [546, 368] width 652 height 110
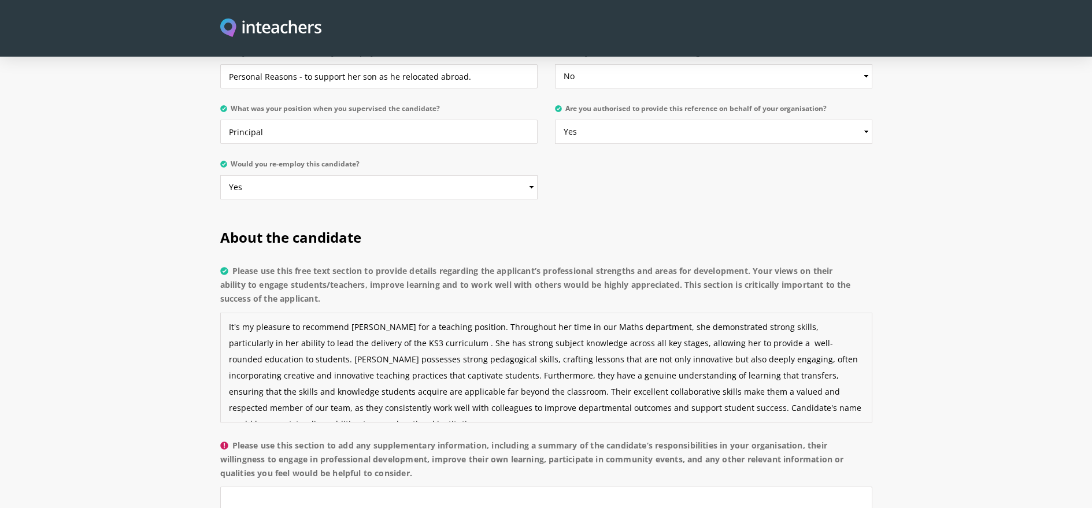
click at [359, 328] on textarea "It's my pleasure to recommend [PERSON_NAME] for a teaching position. Throughout…" at bounding box center [546, 368] width 652 height 110
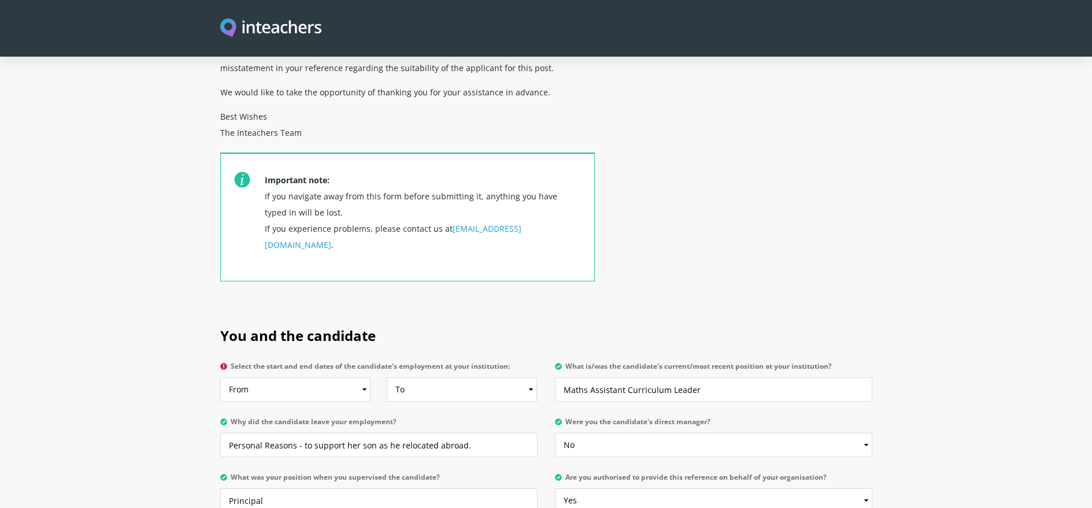
scroll to position [342, 0]
type textarea "It's my pleasure to recommend [PERSON_NAME] for a teaching position. Throughout…"
click at [361, 377] on select "From 2025 2024 2023 2022 2021 2020 2019 2018 2017 2016 2015 2014 2013 2012 2011…" at bounding box center [295, 389] width 151 height 24
select select "2021"
click at [220, 377] on select "From 2025 2024 2023 2022 2021 2020 2019 2018 2017 2016 2015 2014 2013 2012 2011…" at bounding box center [295, 389] width 151 height 24
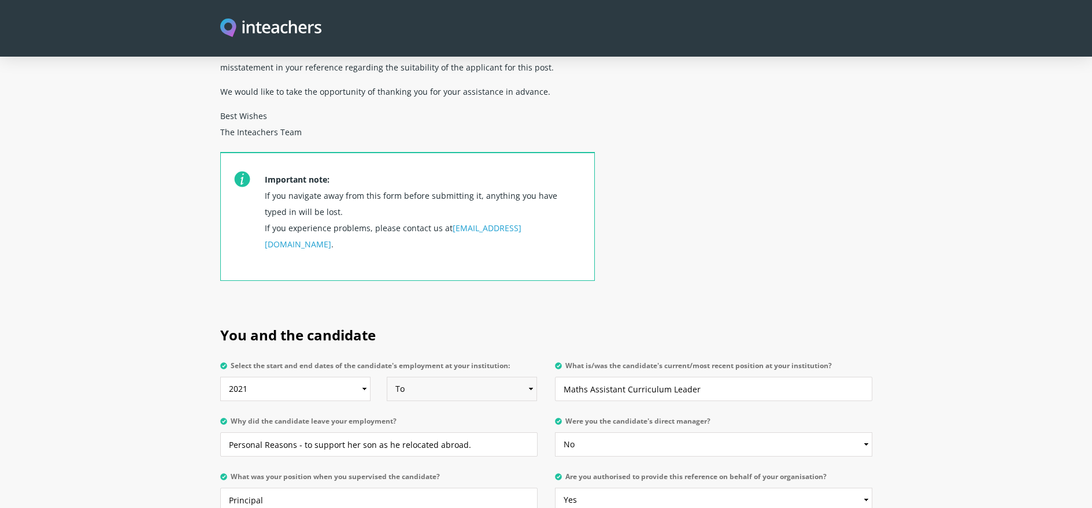
click at [495, 377] on select "To Currently 2025 2024 2023 2022 2021 2020 2019 2018 2017 2016 2015 2014 2013 2…" at bounding box center [462, 389] width 151 height 24
select select "2024"
click at [387, 377] on select "To Currently 2025 2024 2023 2022 2021 2020 2019 2018 2017 2016 2015 2014 2013 2…" at bounding box center [462, 389] width 151 height 24
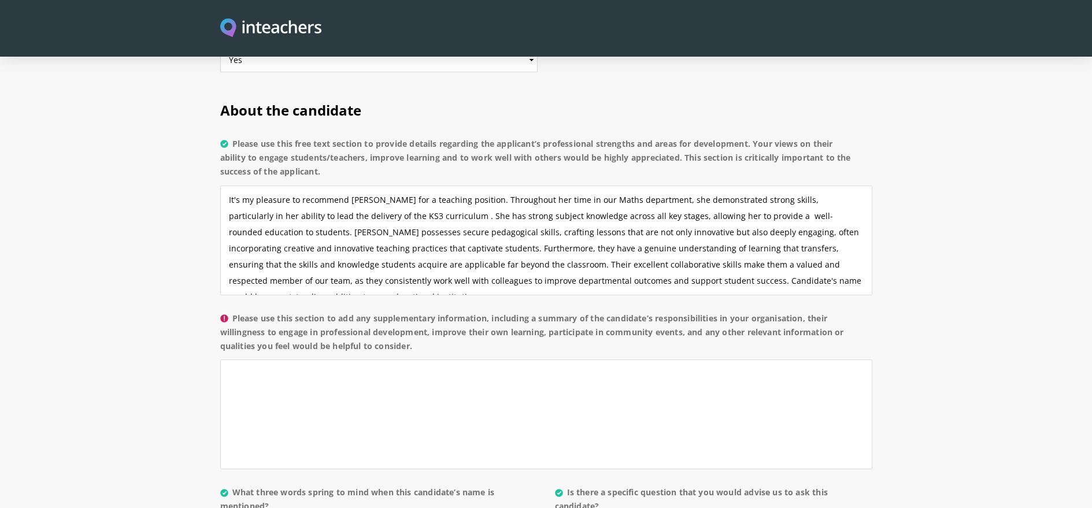
scroll to position [836, 0]
drag, startPoint x: 555, startPoint y: 202, endPoint x: 527, endPoint y: 204, distance: 28.4
click at [526, 204] on textarea "It's my pleasure to recommend [PERSON_NAME] for a teaching position. Throughout…" at bounding box center [546, 241] width 652 height 110
drag, startPoint x: 598, startPoint y: 202, endPoint x: 568, endPoint y: 203, distance: 30.1
click at [568, 203] on textarea "It's my pleasure to recommend [PERSON_NAME] for a teaching position. Throughout…" at bounding box center [546, 241] width 652 height 110
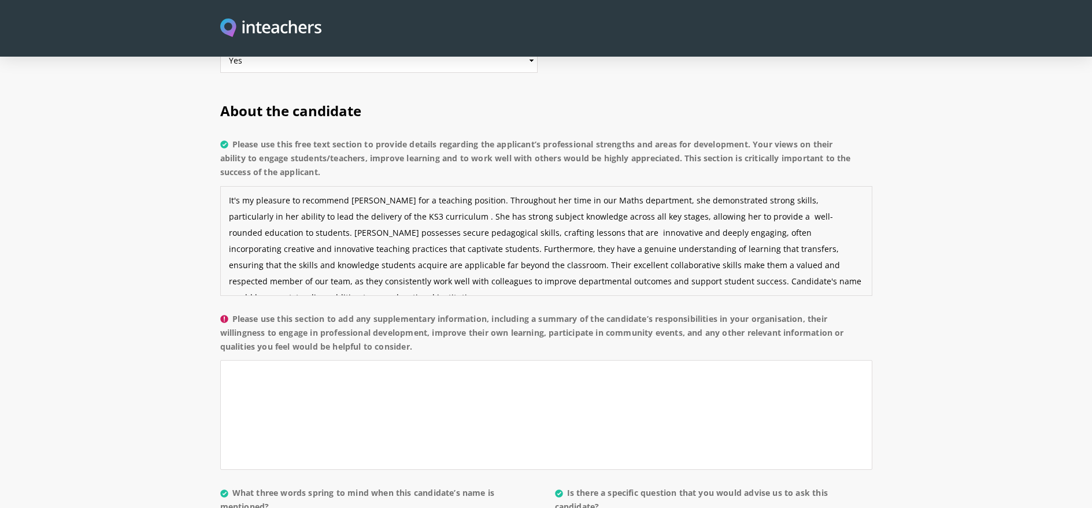
drag, startPoint x: 574, startPoint y: 201, endPoint x: 545, endPoint y: 206, distance: 29.3
click at [545, 206] on textarea "It's my pleasure to recommend [PERSON_NAME] for a teaching position. Throughout…" at bounding box center [546, 241] width 652 height 110
drag, startPoint x: 262, startPoint y: 218, endPoint x: 580, endPoint y: 198, distance: 318.4
click at [580, 198] on textarea "It's my pleasure to recommend [PERSON_NAME] for a teaching position. Throughout…" at bounding box center [546, 241] width 652 height 110
drag, startPoint x: 718, startPoint y: 201, endPoint x: 634, endPoint y: 202, distance: 83.8
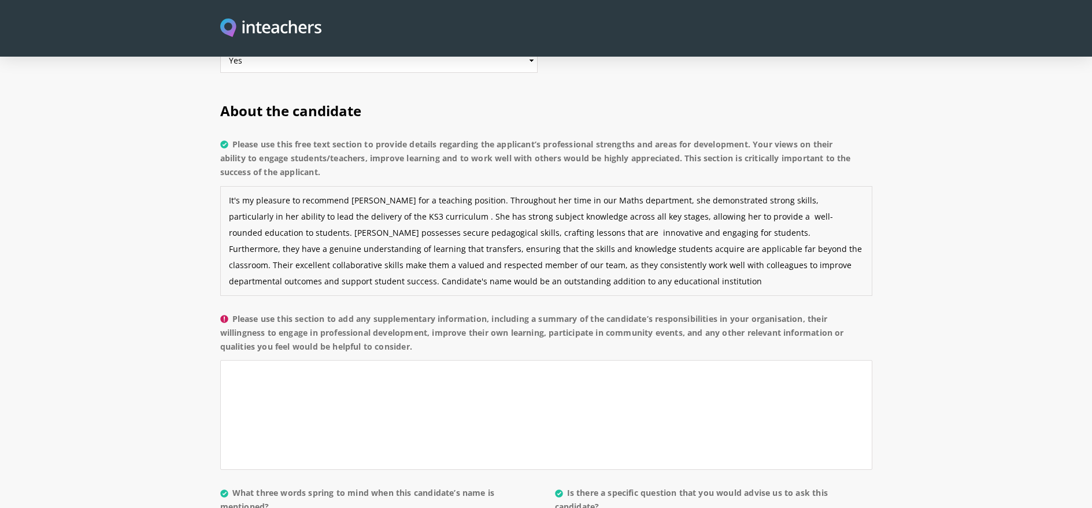
click at [634, 202] on textarea "It's my pleasure to recommend [PERSON_NAME] for a teaching position. Throughout…" at bounding box center [546, 241] width 652 height 110
drag, startPoint x: 505, startPoint y: 217, endPoint x: 494, endPoint y: 217, distance: 11.0
click at [494, 217] on textarea "It's my pleasure to recommend [PERSON_NAME] for a teaching position. Throughout…" at bounding box center [546, 241] width 652 height 110
drag, startPoint x: 622, startPoint y: 218, endPoint x: 606, endPoint y: 216, distance: 15.7
click at [591, 220] on textarea "It's my pleasure to recommend [PERSON_NAME] for a teaching position. Throughout…" at bounding box center [546, 241] width 652 height 110
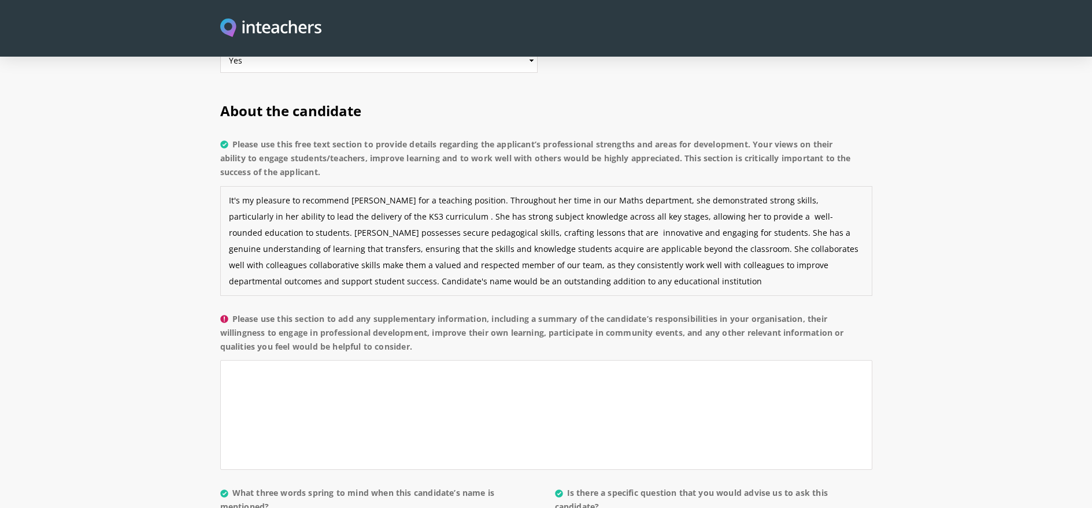
drag, startPoint x: 391, startPoint y: 233, endPoint x: 693, endPoint y: 218, distance: 303.2
click at [682, 219] on textarea "It's my pleasure to recommend [PERSON_NAME] for a teaching position. Throughout…" at bounding box center [546, 241] width 652 height 110
click at [645, 218] on textarea "It's my pleasure to recommend [PERSON_NAME] for a teaching position. Throughout…" at bounding box center [546, 241] width 652 height 110
click at [682, 218] on textarea "It's my pleasure to recommend [PERSON_NAME] for a teaching position. Throughout…" at bounding box center [546, 241] width 652 height 110
click at [776, 220] on textarea "It's my pleasure to recommend [PERSON_NAME] for a teaching position. Throughout…" at bounding box center [546, 241] width 652 height 110
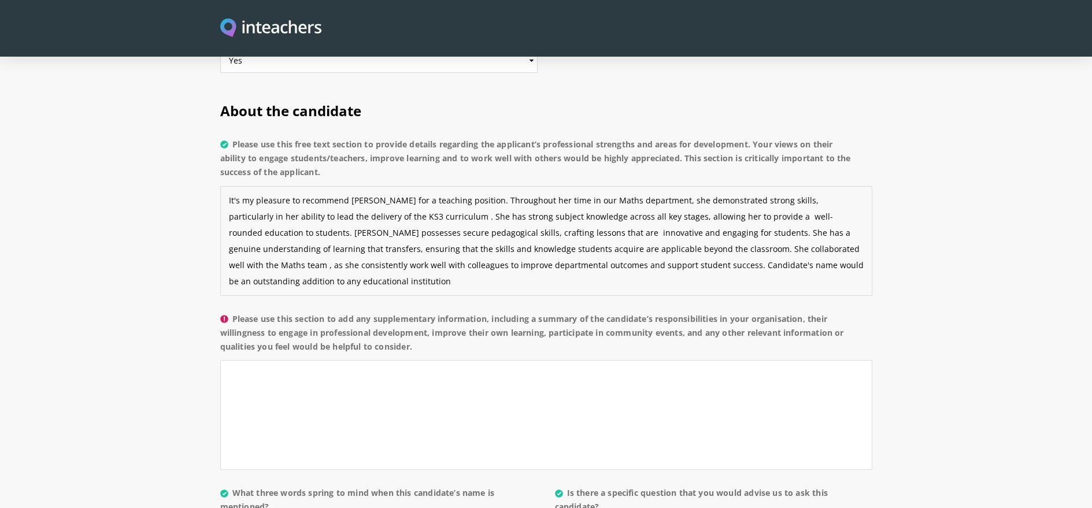
drag, startPoint x: 821, startPoint y: 217, endPoint x: 776, endPoint y: 223, distance: 44.9
click at [776, 223] on textarea "It's my pleasure to recommend [PERSON_NAME] for a teaching position. Throughout…" at bounding box center [546, 241] width 652 height 110
click at [793, 218] on textarea "It's my pleasure to recommend [PERSON_NAME] for a teaching position. Throughout…" at bounding box center [546, 241] width 652 height 110
drag, startPoint x: 796, startPoint y: 236, endPoint x: 533, endPoint y: 229, distance: 263.0
click at [519, 235] on textarea "It's my pleasure to recommend [PERSON_NAME] for a teaching position. Throughout…" at bounding box center [546, 241] width 652 height 110
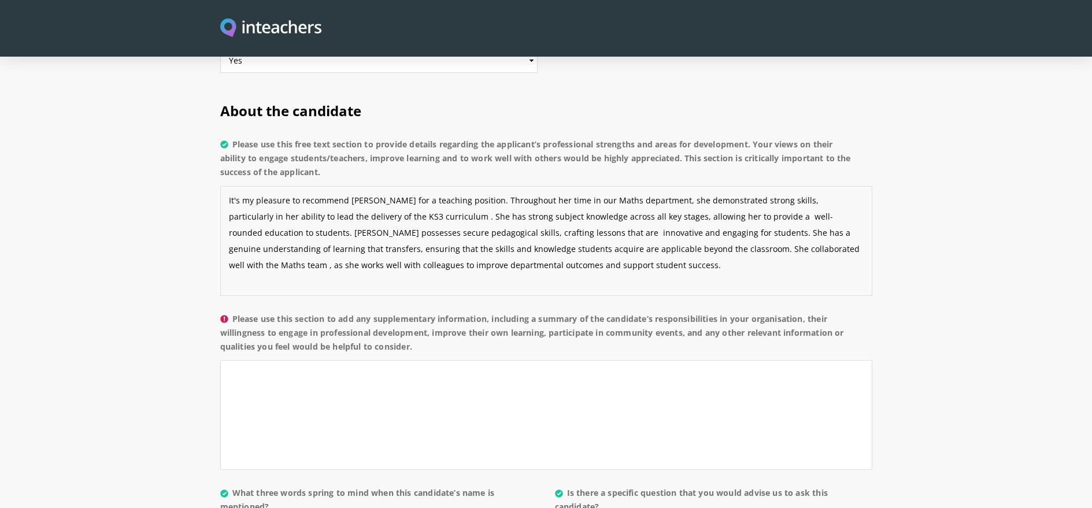
type textarea "It's my pleasure to recommend [PERSON_NAME] for a teaching position. Throughout…"
click at [259, 360] on textarea "Please use this section to add any supplementary information, including a summa…" at bounding box center [546, 415] width 652 height 110
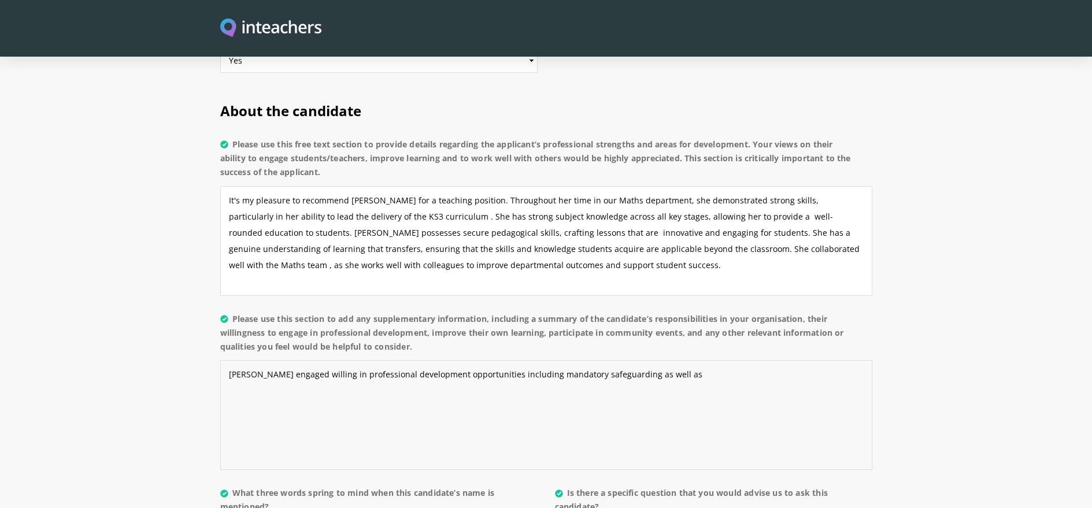
click at [663, 360] on textarea "[PERSON_NAME] engaged willing in professional development opportunities includi…" at bounding box center [546, 415] width 652 height 110
click at [459, 363] on textarea "[PERSON_NAME] engaged willing in professional development opportunities includi…" at bounding box center [546, 415] width 652 height 110
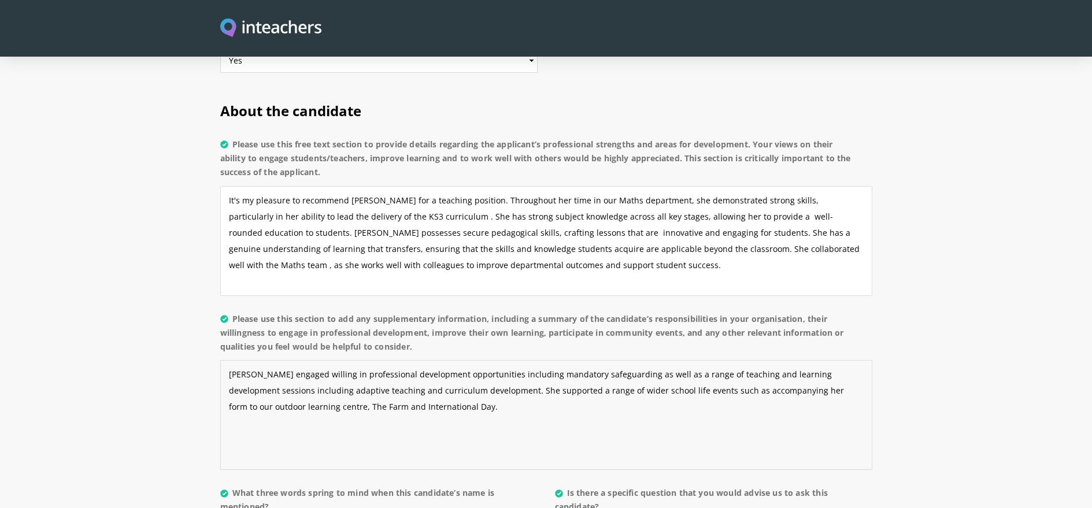
click at [292, 375] on textarea "[PERSON_NAME] engaged willing in professional development opportunities includi…" at bounding box center [546, 415] width 652 height 110
click at [311, 377] on textarea "[PERSON_NAME] engaged willing in professional development opportunities includi…" at bounding box center [546, 415] width 652 height 110
click at [411, 376] on textarea "[PERSON_NAME] engaged willing in professional development opportunities includi…" at bounding box center [546, 415] width 652 height 110
click at [406, 374] on textarea "[PERSON_NAME] engaged willing in professional development opportunities includi…" at bounding box center [546, 415] width 652 height 110
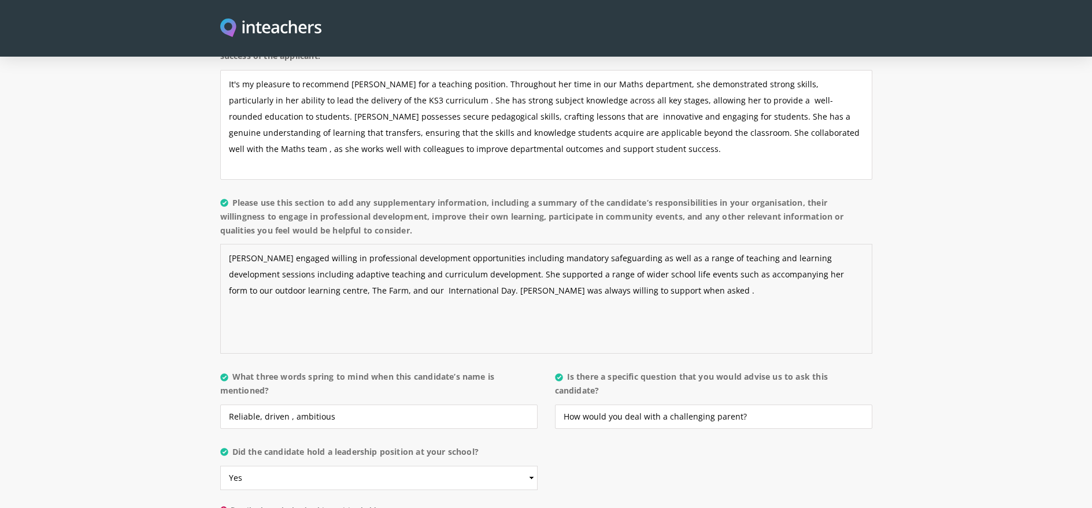
scroll to position [884, 0]
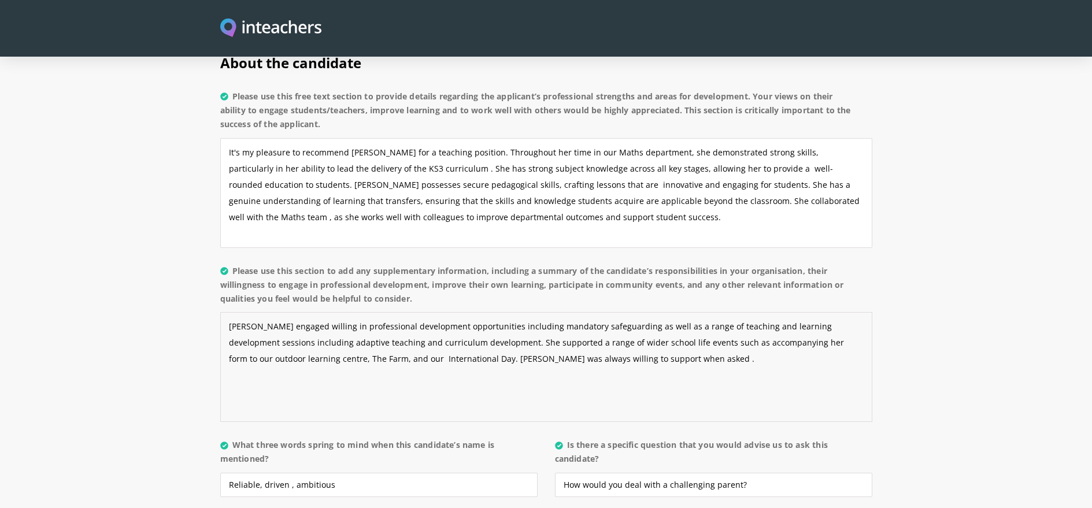
drag, startPoint x: 470, startPoint y: 328, endPoint x: 447, endPoint y: 327, distance: 23.1
click at [447, 327] on textarea "[PERSON_NAME] engaged willing in professional development opportunities includi…" at bounding box center [546, 367] width 652 height 110
click at [516, 327] on textarea "[PERSON_NAME] engaged willing in professional development opportunities includi…" at bounding box center [546, 367] width 652 height 110
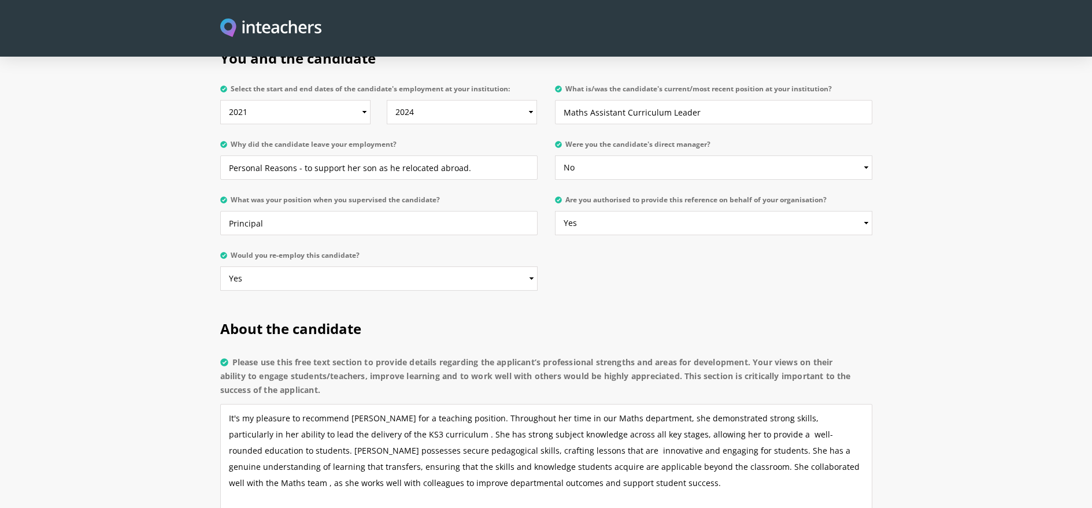
scroll to position [648, 0]
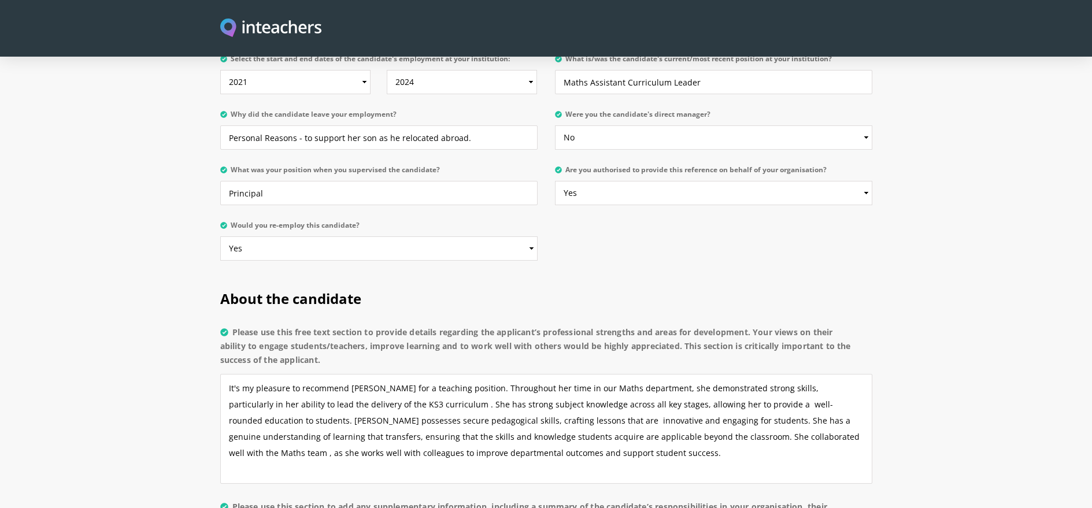
type textarea "[PERSON_NAME] engaged willing in professional development opportunities includi…"
drag, startPoint x: 298, startPoint y: 357, endPoint x: 246, endPoint y: 359, distance: 52.0
click at [246, 374] on textarea "It's my pleasure to recommend [PERSON_NAME] for a teaching position. Throughout…" at bounding box center [546, 429] width 652 height 110
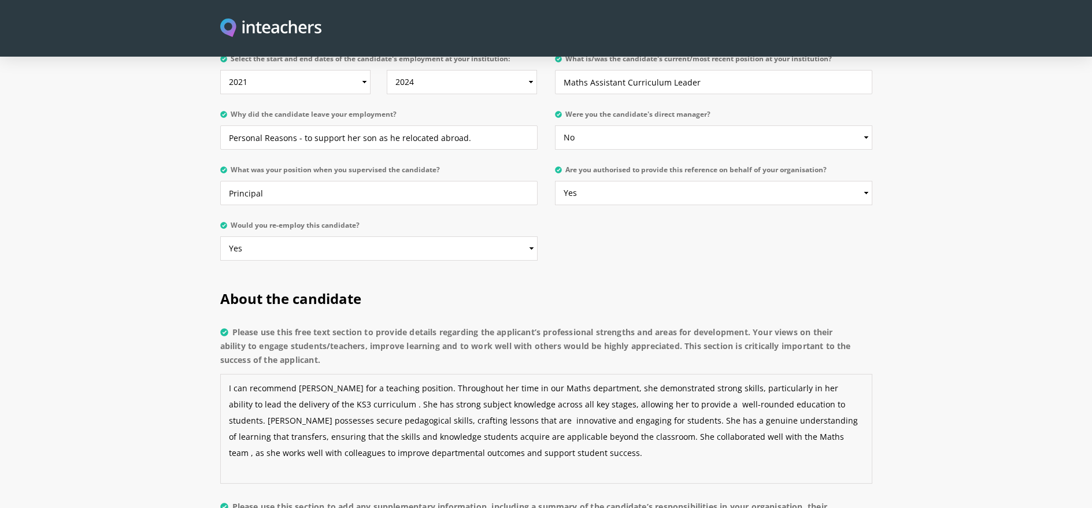
click at [347, 376] on textarea "I can recommend [PERSON_NAME] for a teaching position. Throughout her time in o…" at bounding box center [546, 429] width 652 height 110
drag, startPoint x: 414, startPoint y: 387, endPoint x: 434, endPoint y: 391, distance: 20.1
click at [414, 387] on textarea "I can recommend [PERSON_NAME] for a teaching position. Throughout her time in o…" at bounding box center [546, 429] width 652 height 110
click at [425, 390] on textarea "I can recommend [PERSON_NAME] for a teaching position. Throughout her time in o…" at bounding box center [546, 429] width 652 height 110
click at [730, 406] on textarea "I can recommend [PERSON_NAME] for a teaching position. Throughout her time in o…" at bounding box center [546, 429] width 652 height 110
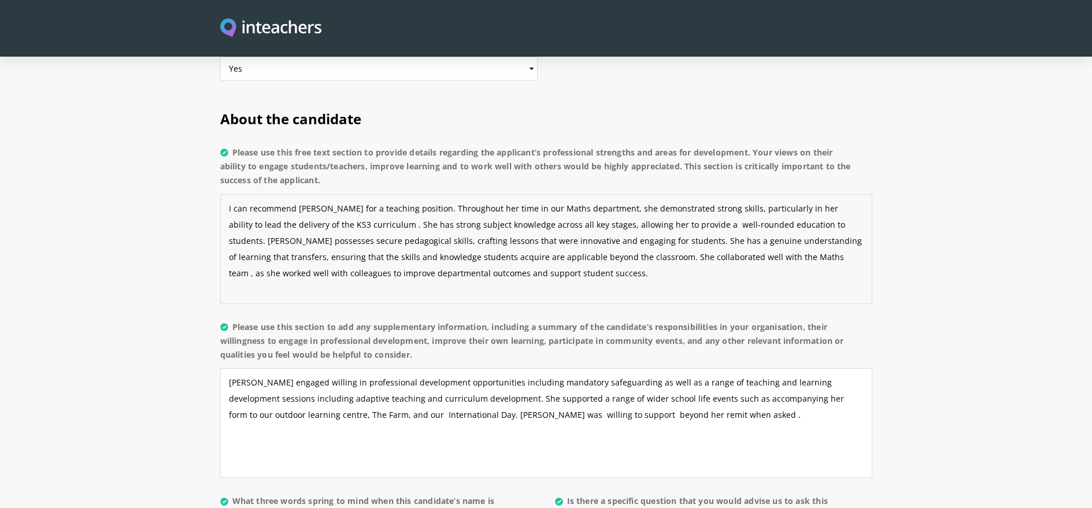
scroll to position [829, 0]
type textarea "I can recommend [PERSON_NAME] for a teaching position. Throughout her time in o…"
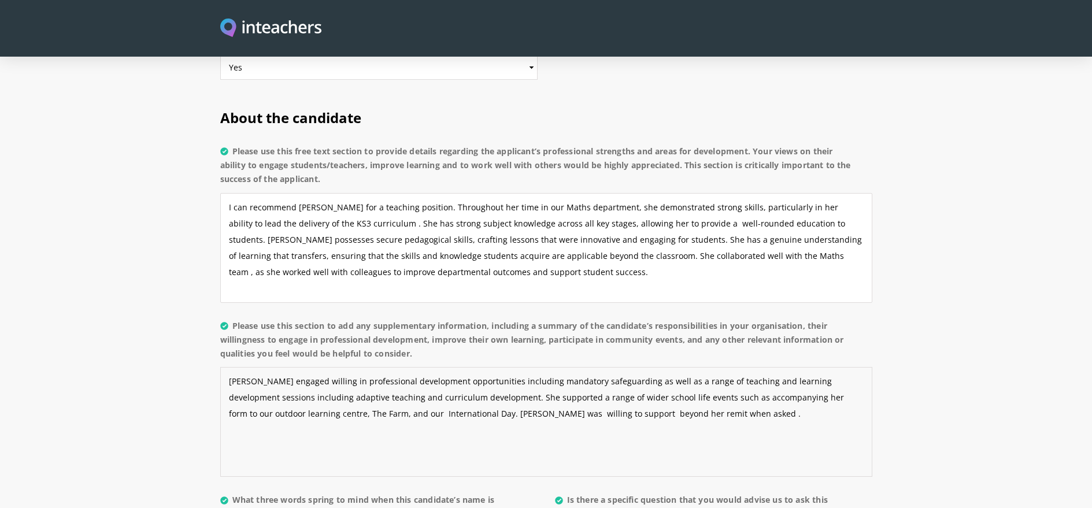
click at [517, 383] on textarea "[PERSON_NAME] engaged willing in professional development opportunities includi…" at bounding box center [546, 422] width 652 height 110
click at [448, 384] on textarea "[PERSON_NAME] engaged willing in professional development opportunities includi…" at bounding box center [546, 422] width 652 height 110
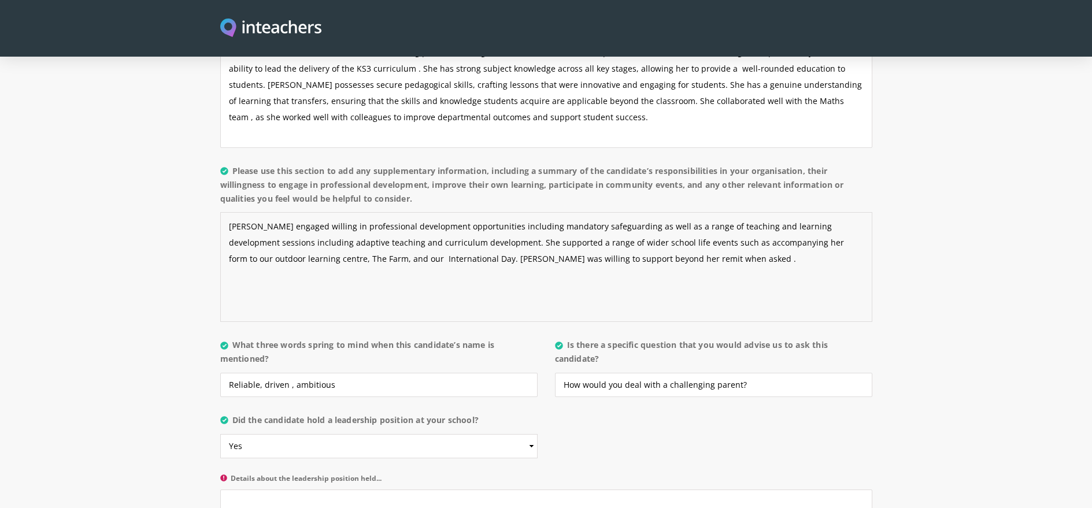
scroll to position [1026, 0]
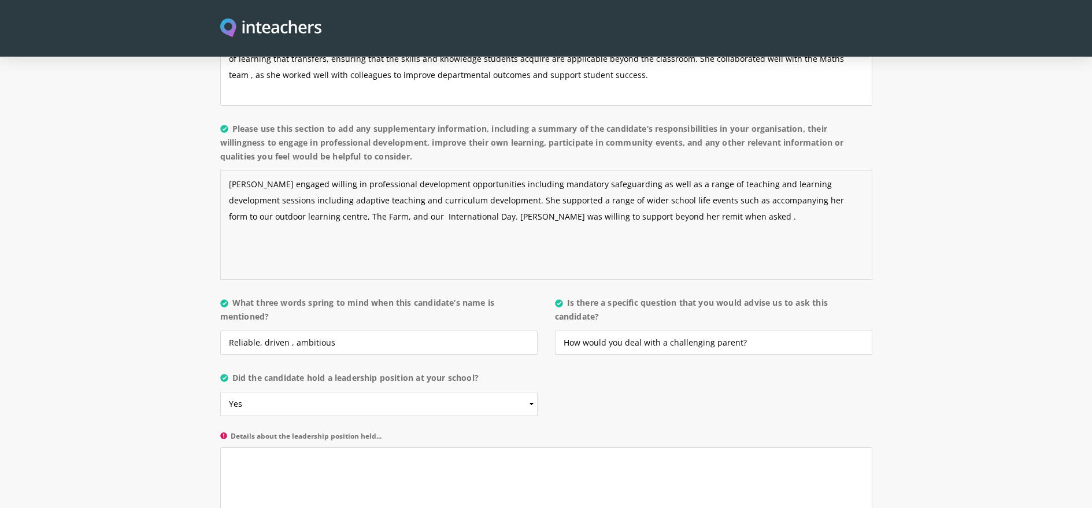
type textarea "[PERSON_NAME] engaged willing in professional development opportunities includi…"
click at [244, 447] on textarea "Details about the leadership position held..." at bounding box center [546, 502] width 652 height 110
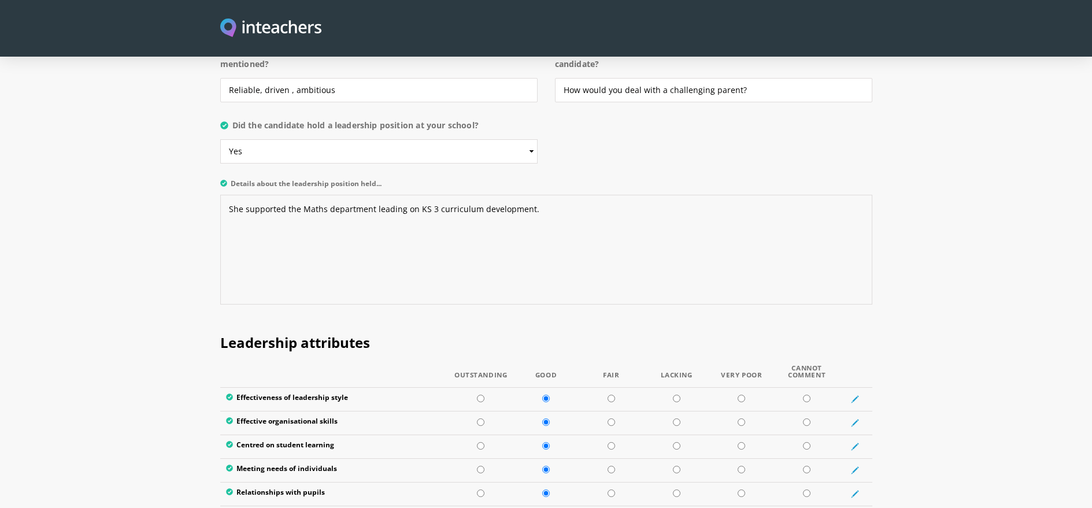
scroll to position [1278, 0]
click at [426, 195] on textarea "She supported the Maths department leading on KS 3 curriculum development." at bounding box center [546, 250] width 652 height 110
click at [537, 195] on textarea "She supported the Maths department leading on KS3 curriculum development." at bounding box center [546, 250] width 652 height 110
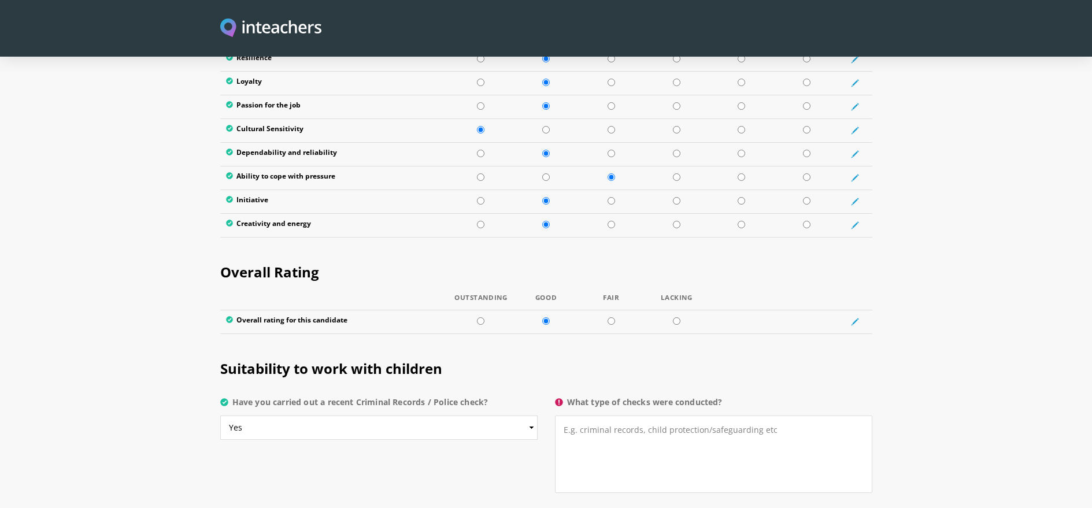
scroll to position [2071, 0]
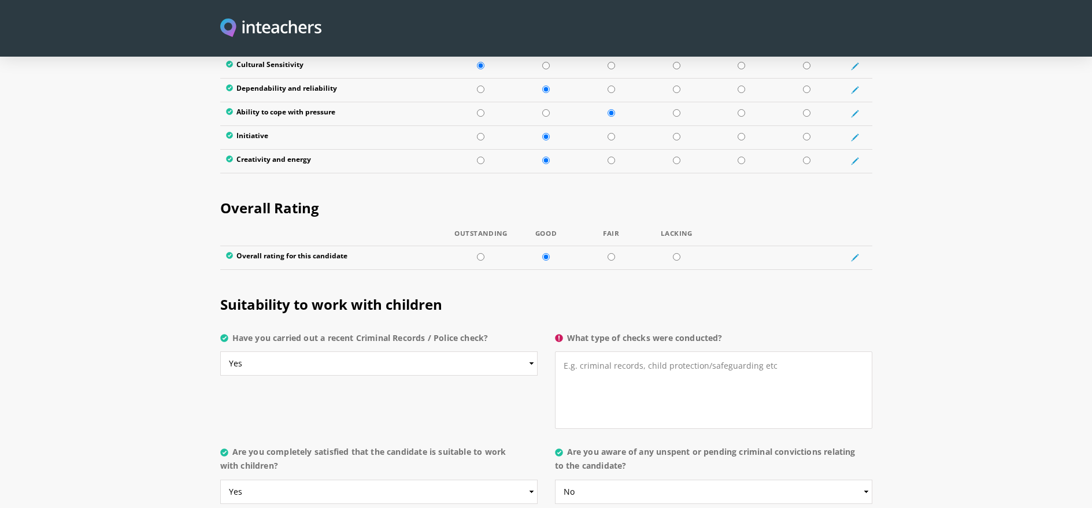
type textarea "She supported the Maths department leading on KS3 curriculum development."
click at [592, 351] on textarea "What type of checks were conducted?" at bounding box center [713, 389] width 317 height 77
click at [580, 351] on textarea "KSA police checks" at bounding box center [713, 389] width 317 height 77
click at [728, 351] on textarea "KSA , [GEOGRAPHIC_DATA] and France police checks" at bounding box center [713, 389] width 317 height 77
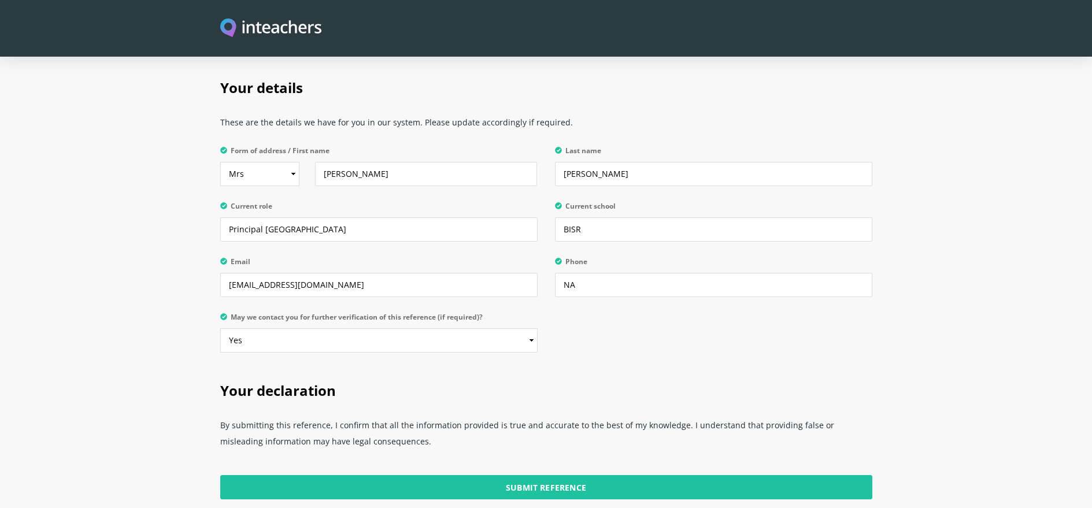
scroll to position [2706, 0]
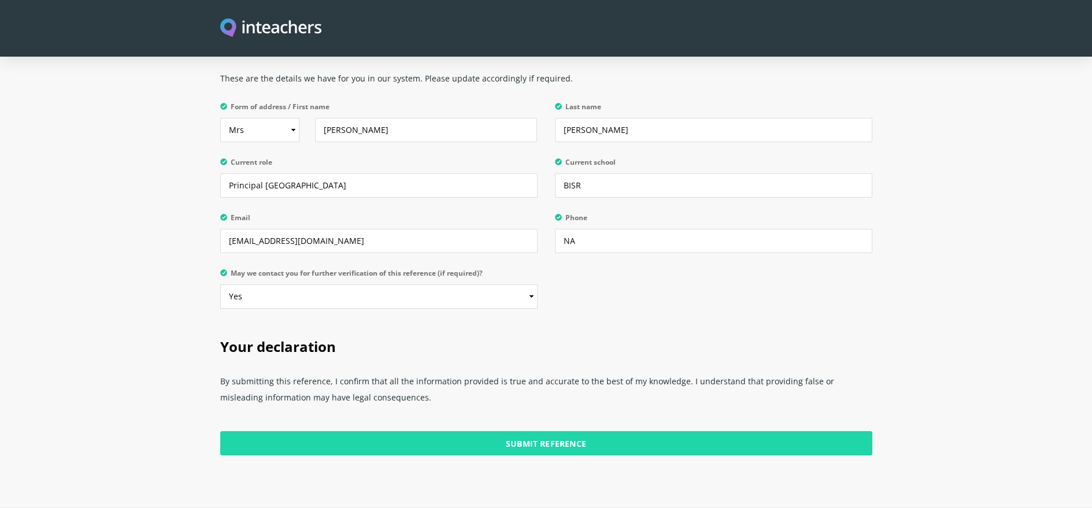
type textarea "KSA , [GEOGRAPHIC_DATA] and France police checks ."
click at [556, 431] on input "Submit Reference" at bounding box center [546, 443] width 652 height 24
